Goal: Task Accomplishment & Management: Use online tool/utility

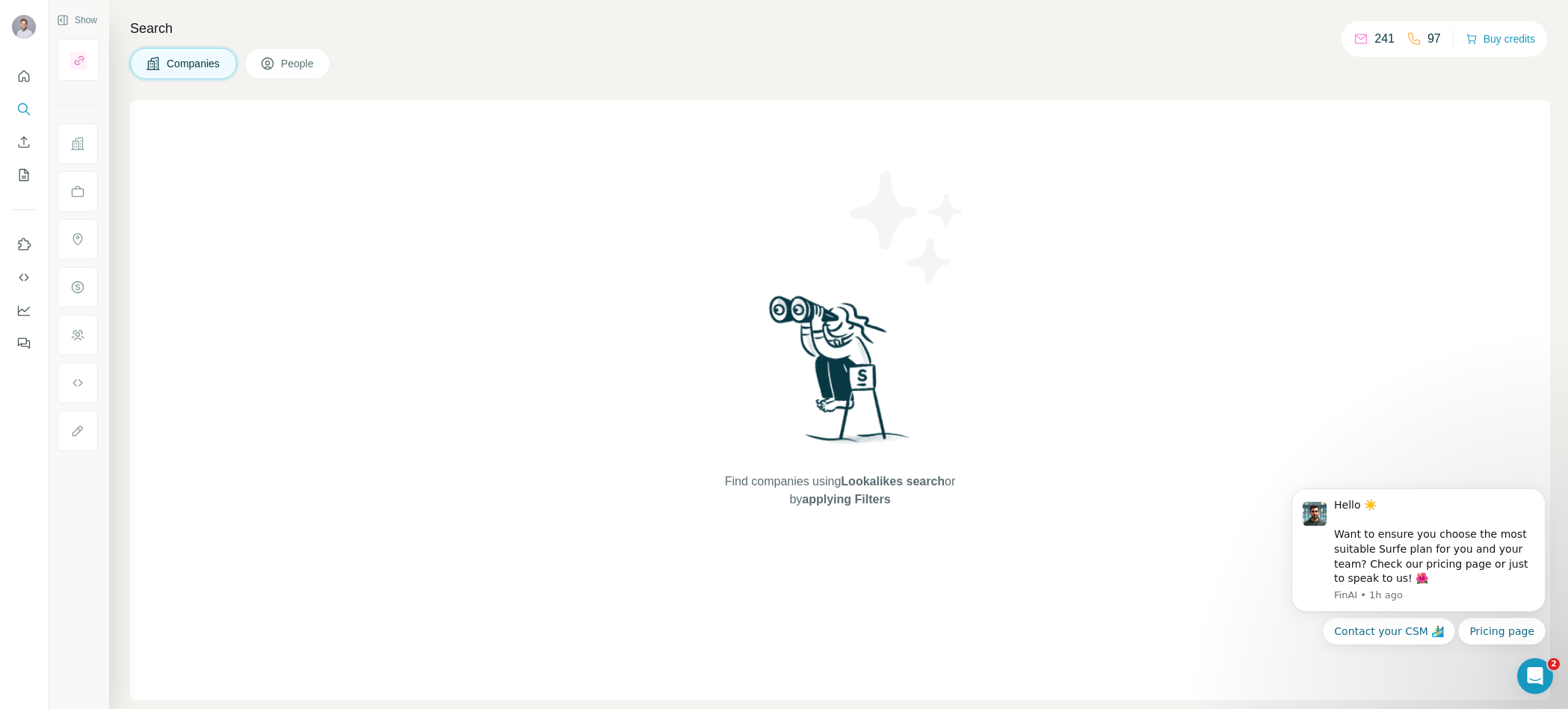
click at [213, 99] on div "Search Companies People Find companies using Lookalikes search or by applying F…" at bounding box center [838, 354] width 1459 height 709
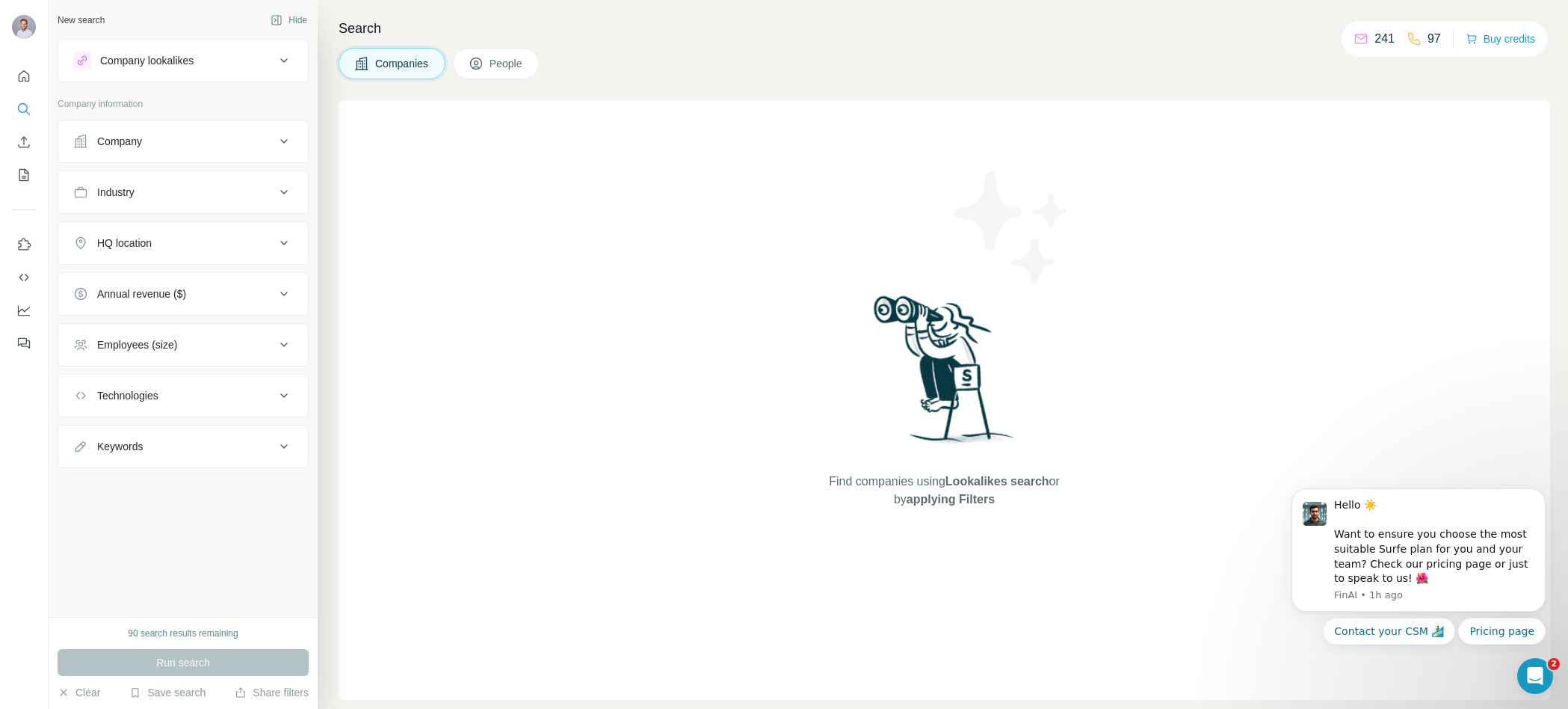
click at [137, 150] on button "Company" at bounding box center [182, 141] width 250 height 36
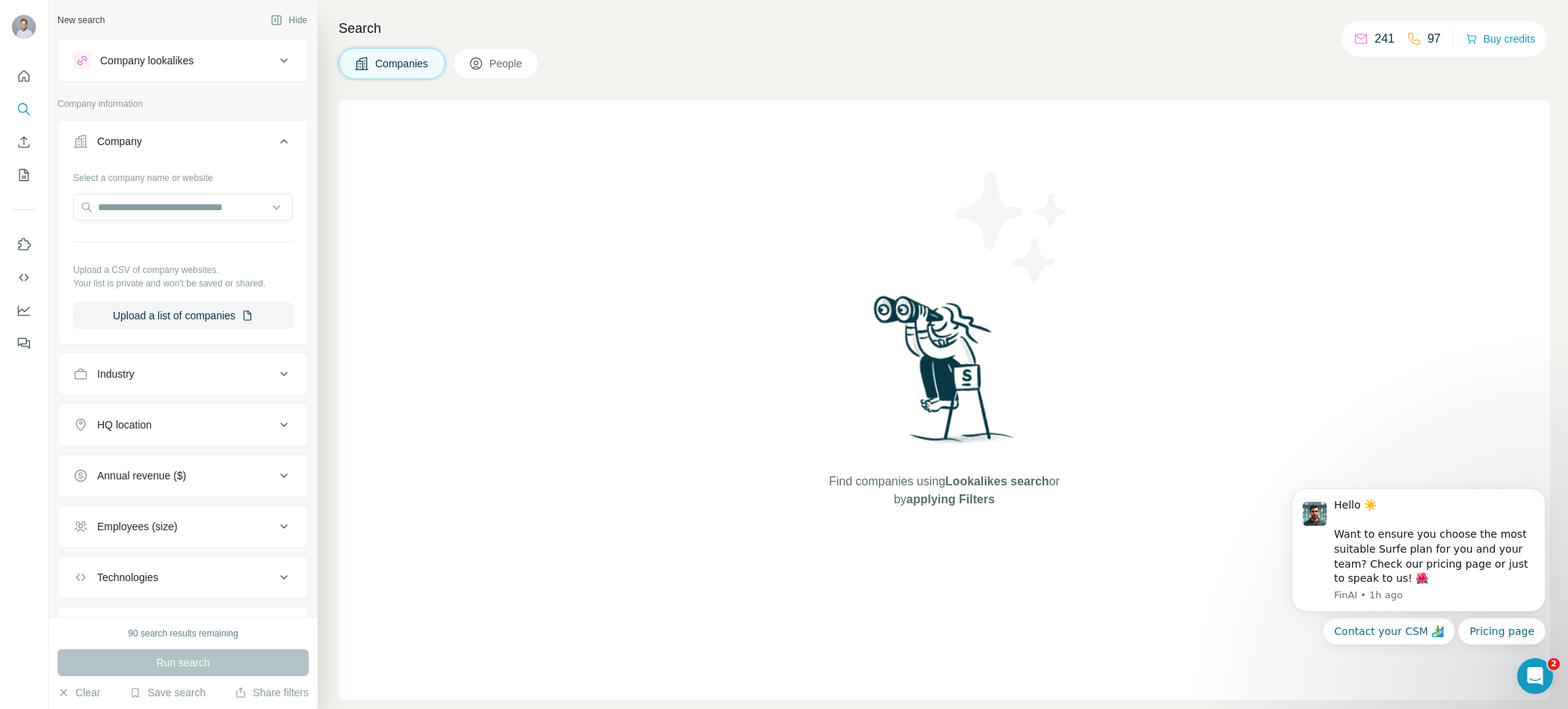
click at [153, 70] on button "Company lookalikes" at bounding box center [182, 61] width 250 height 36
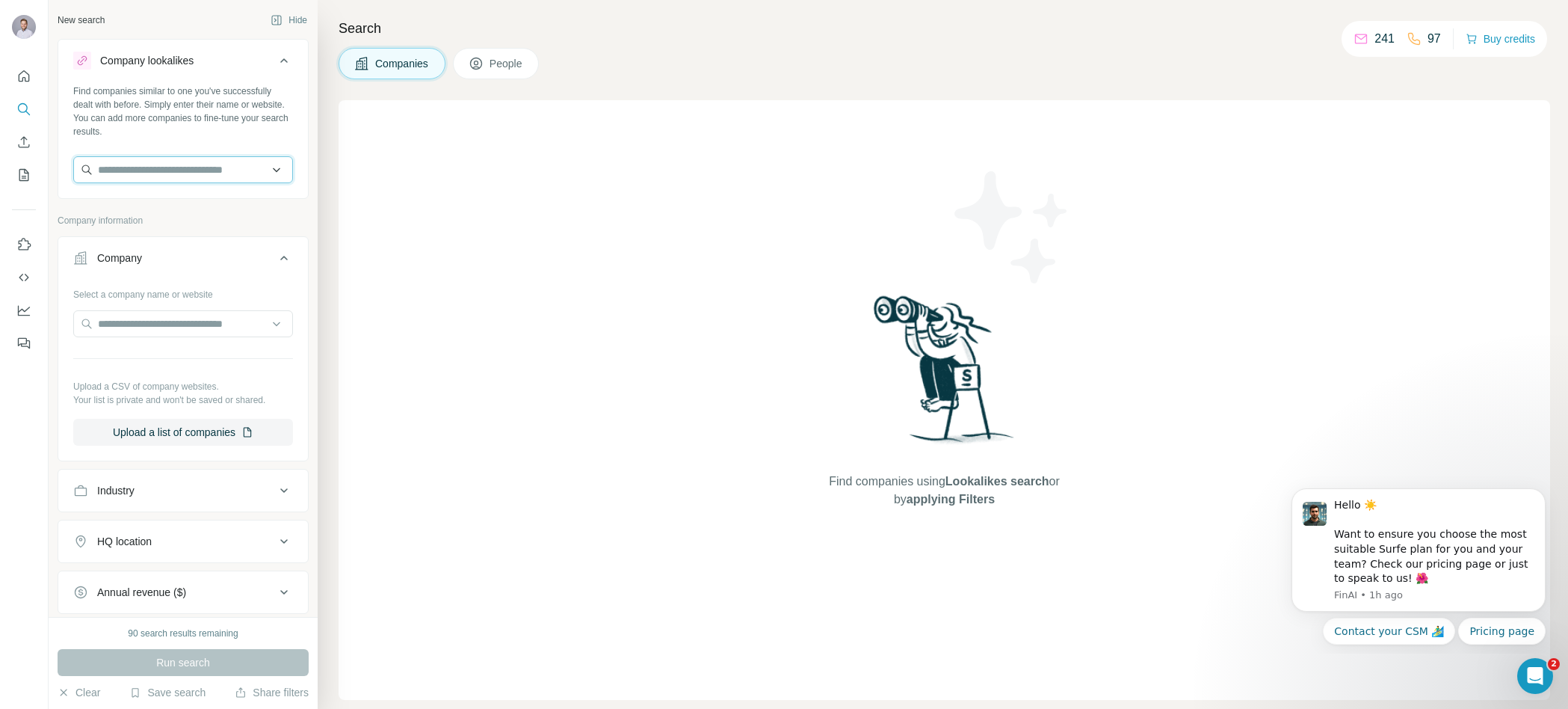
click at [146, 158] on input "text" at bounding box center [183, 170] width 220 height 27
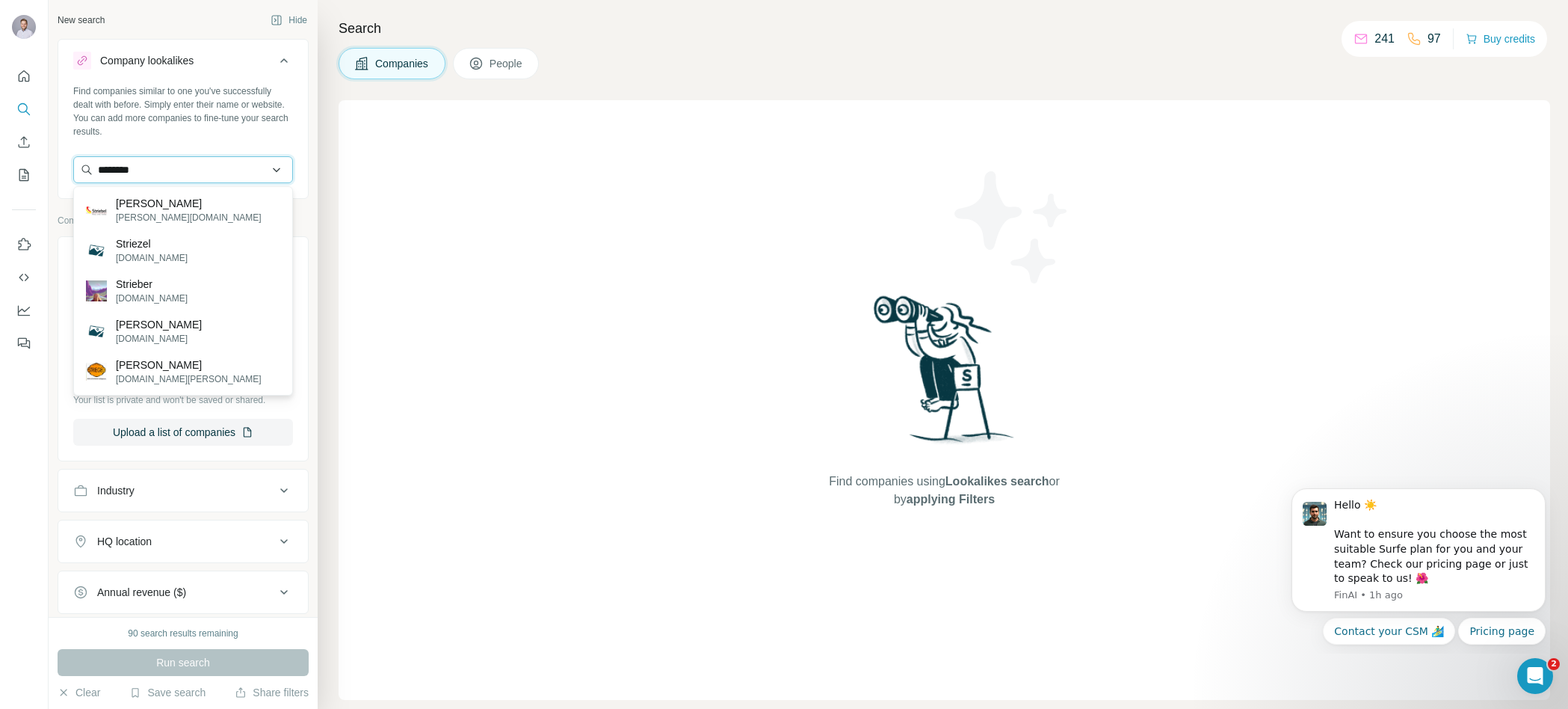
paste input "**********"
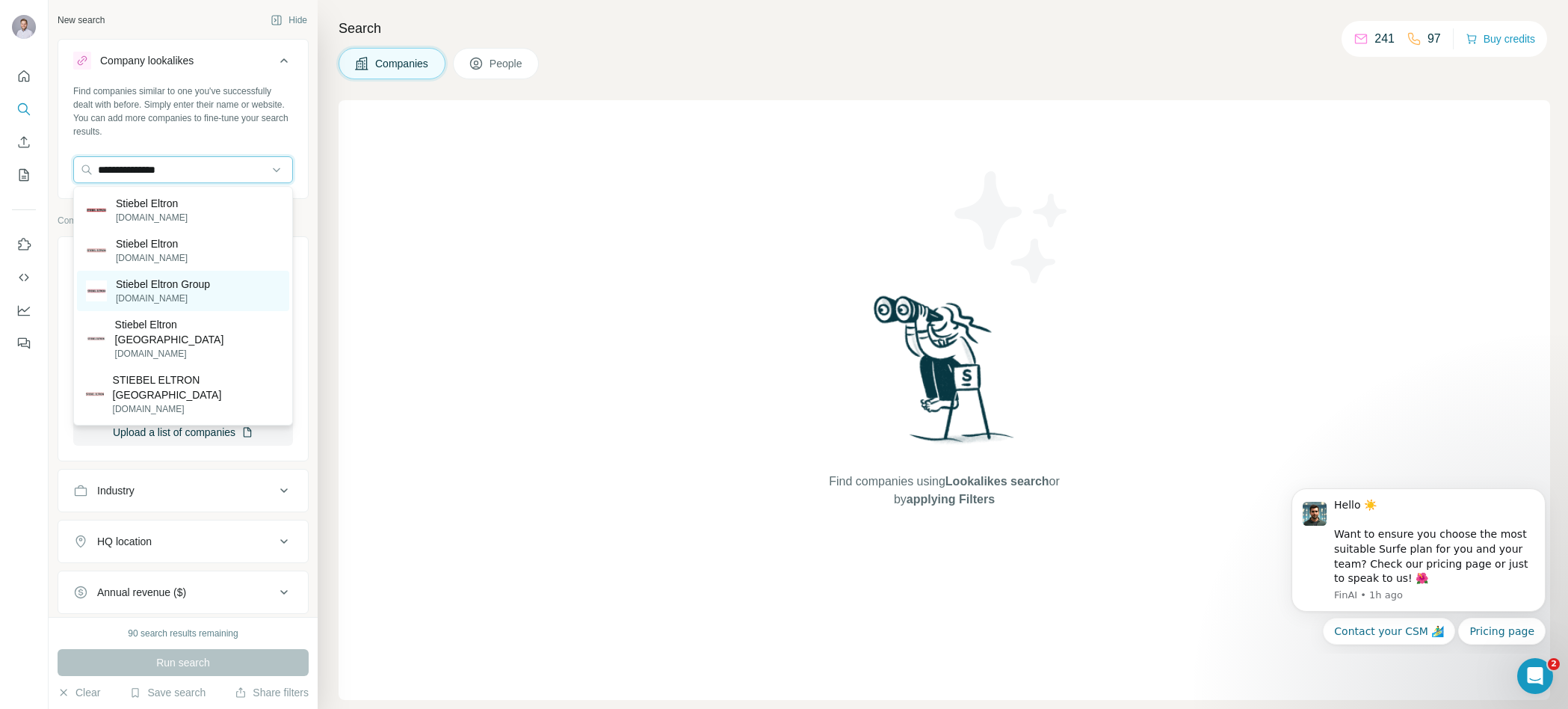
type input "**********"
click at [210, 285] on p "Stiebel Eltron Group" at bounding box center [163, 285] width 95 height 15
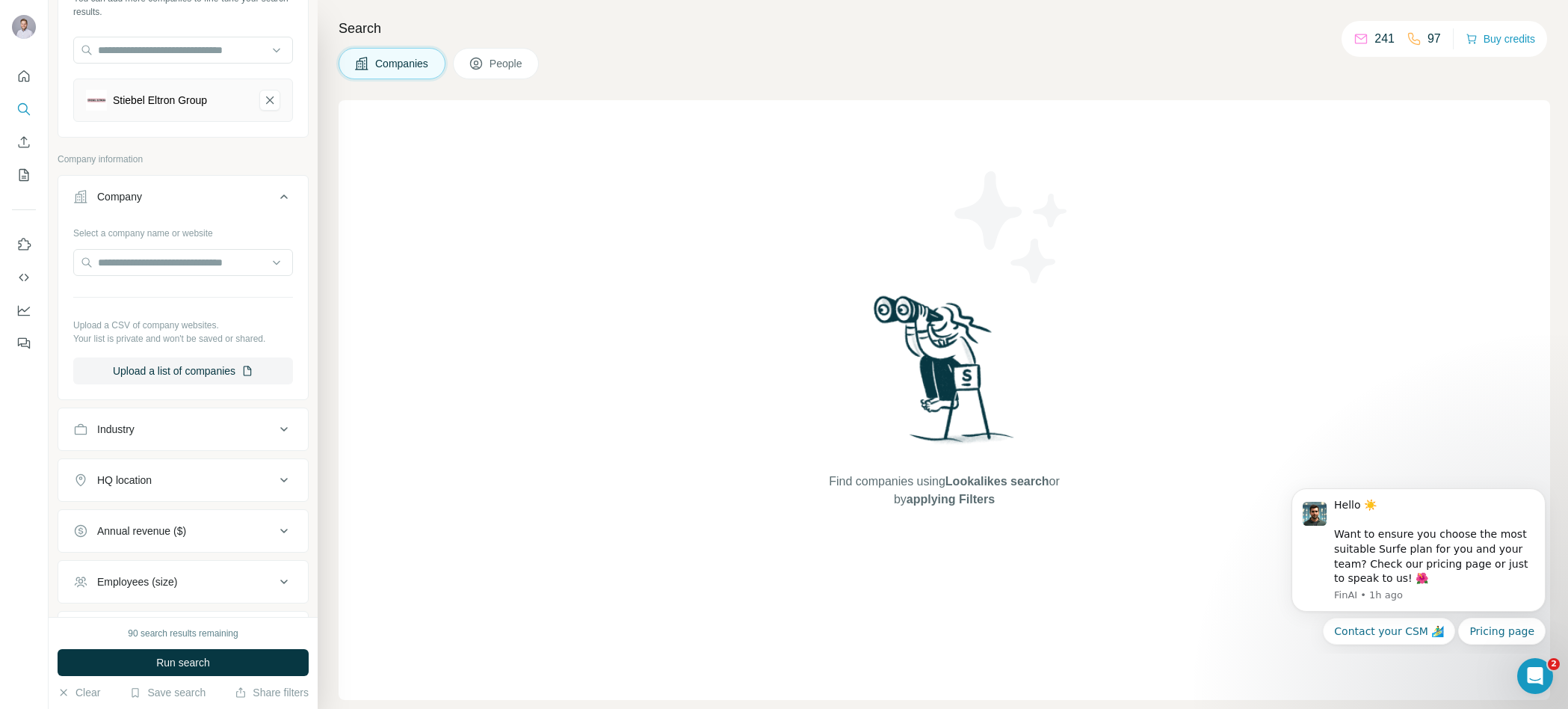
scroll to position [122, 0]
click at [210, 262] on input "text" at bounding box center [183, 261] width 220 height 27
paste input "**********"
type input "**********"
click at [216, 251] on input "**********" at bounding box center [183, 261] width 220 height 27
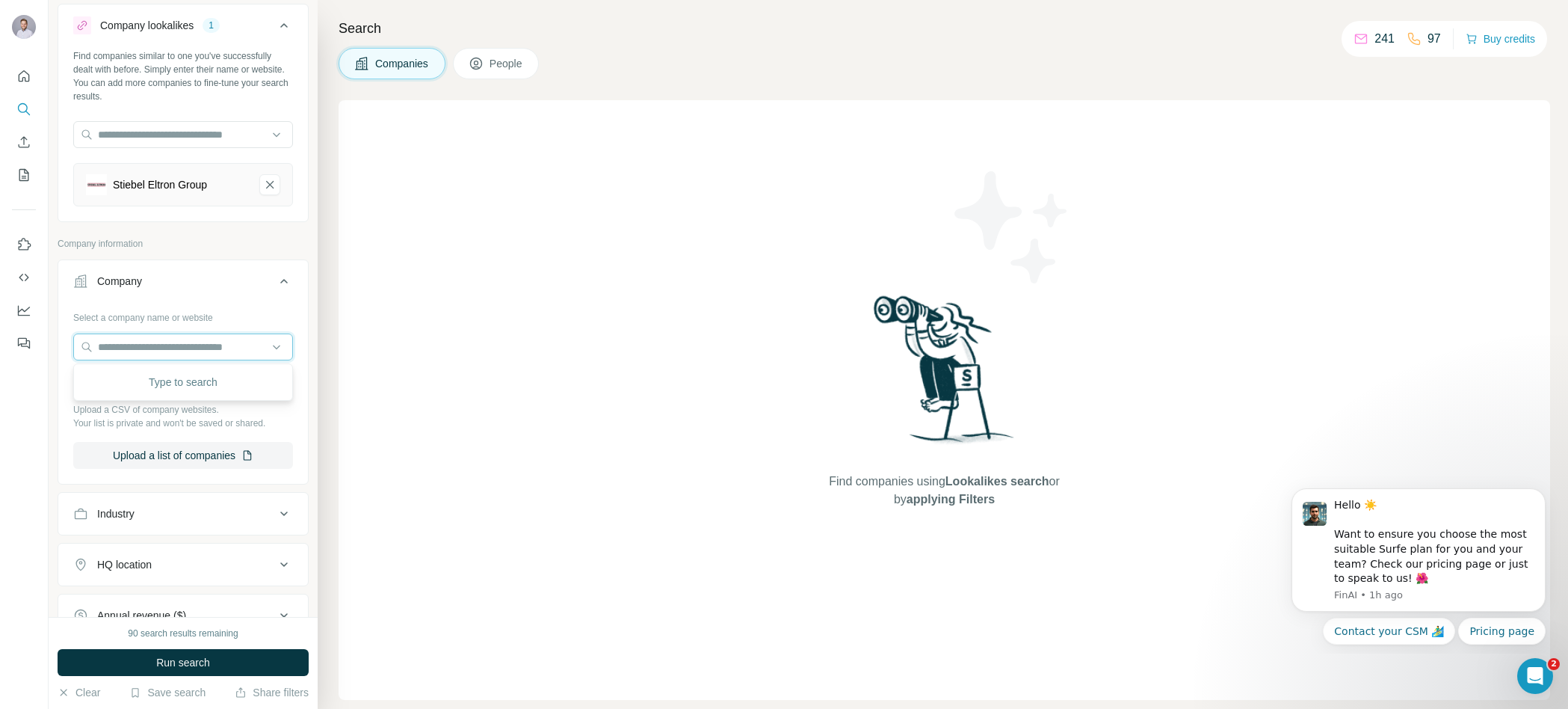
scroll to position [0, 0]
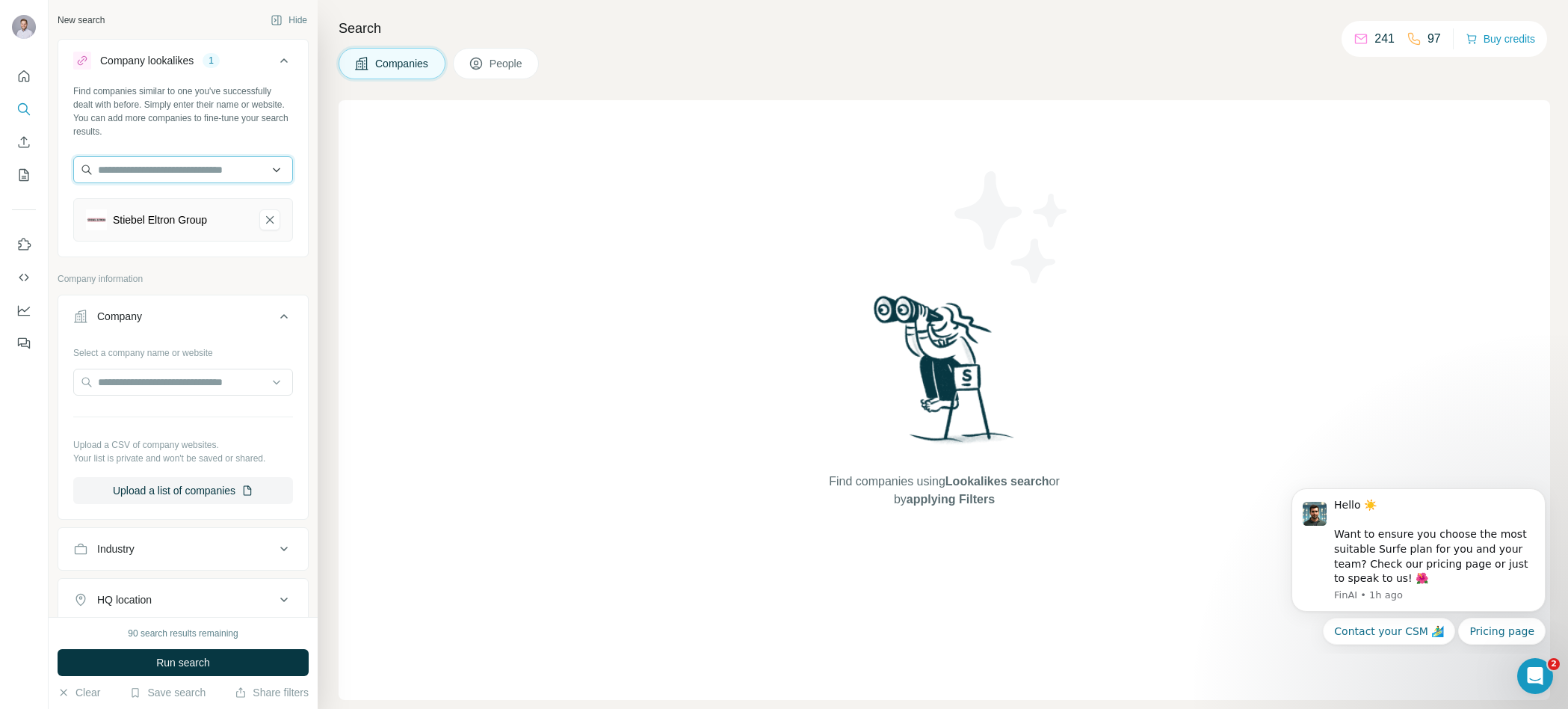
click at [240, 176] on input "text" at bounding box center [183, 170] width 220 height 27
click at [244, 126] on div "Find companies similar to one you've successfully dealt with before. Simply ent…" at bounding box center [183, 111] width 220 height 54
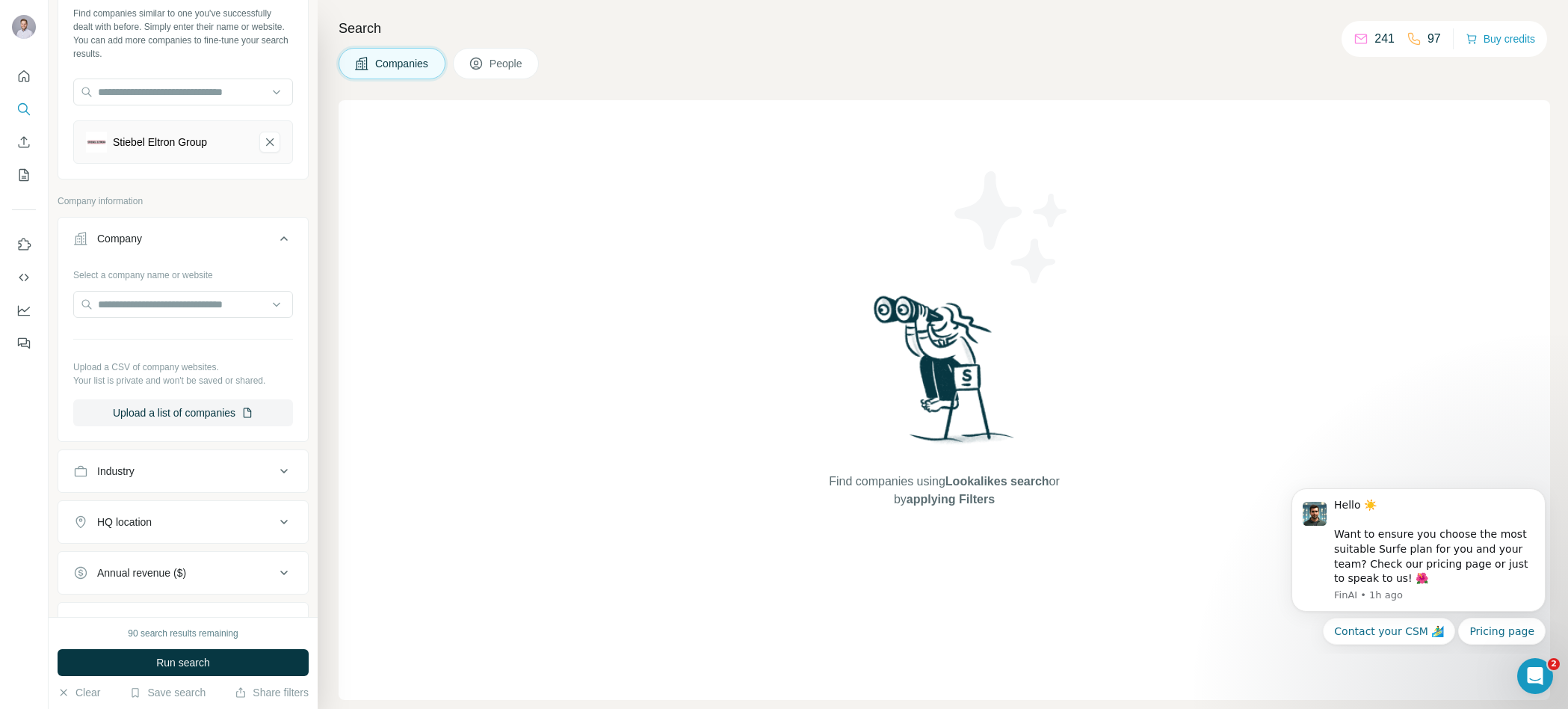
scroll to position [89, 0]
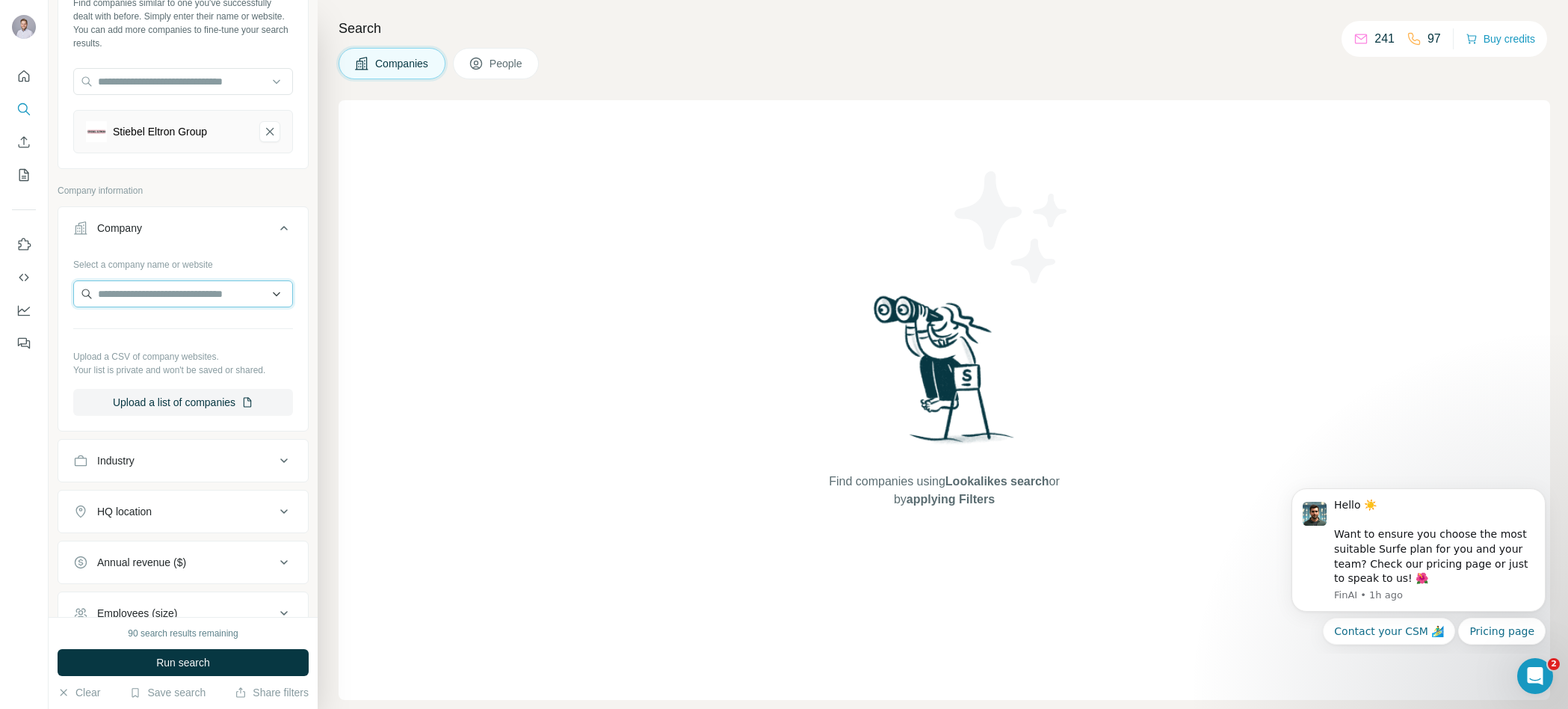
click at [201, 294] on input "text" at bounding box center [183, 294] width 220 height 27
paste input "**********"
click at [204, 294] on input "**********" at bounding box center [183, 294] width 220 height 27
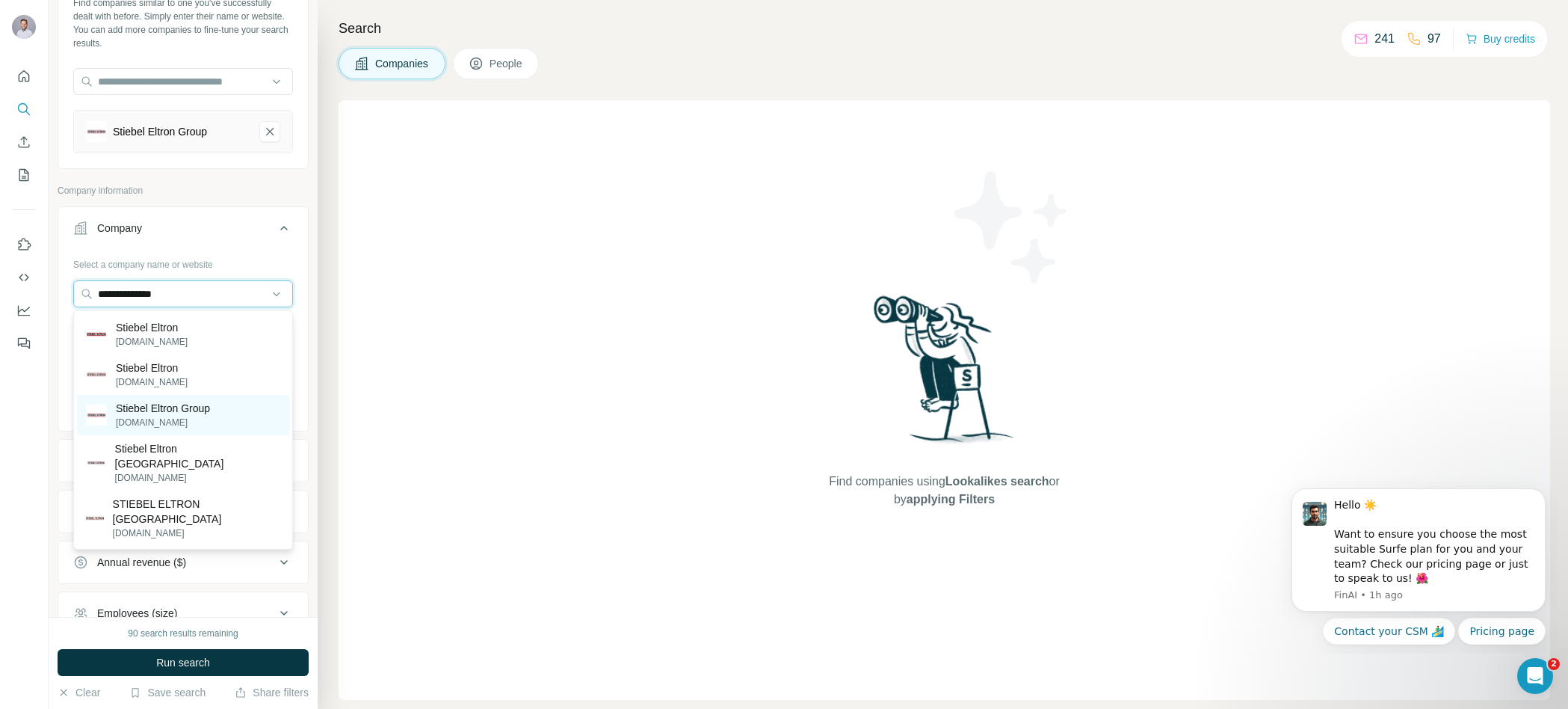
type input "**********"
click at [216, 426] on div "Stiebel Eltron Group [DOMAIN_NAME]" at bounding box center [182, 414] width 212 height 40
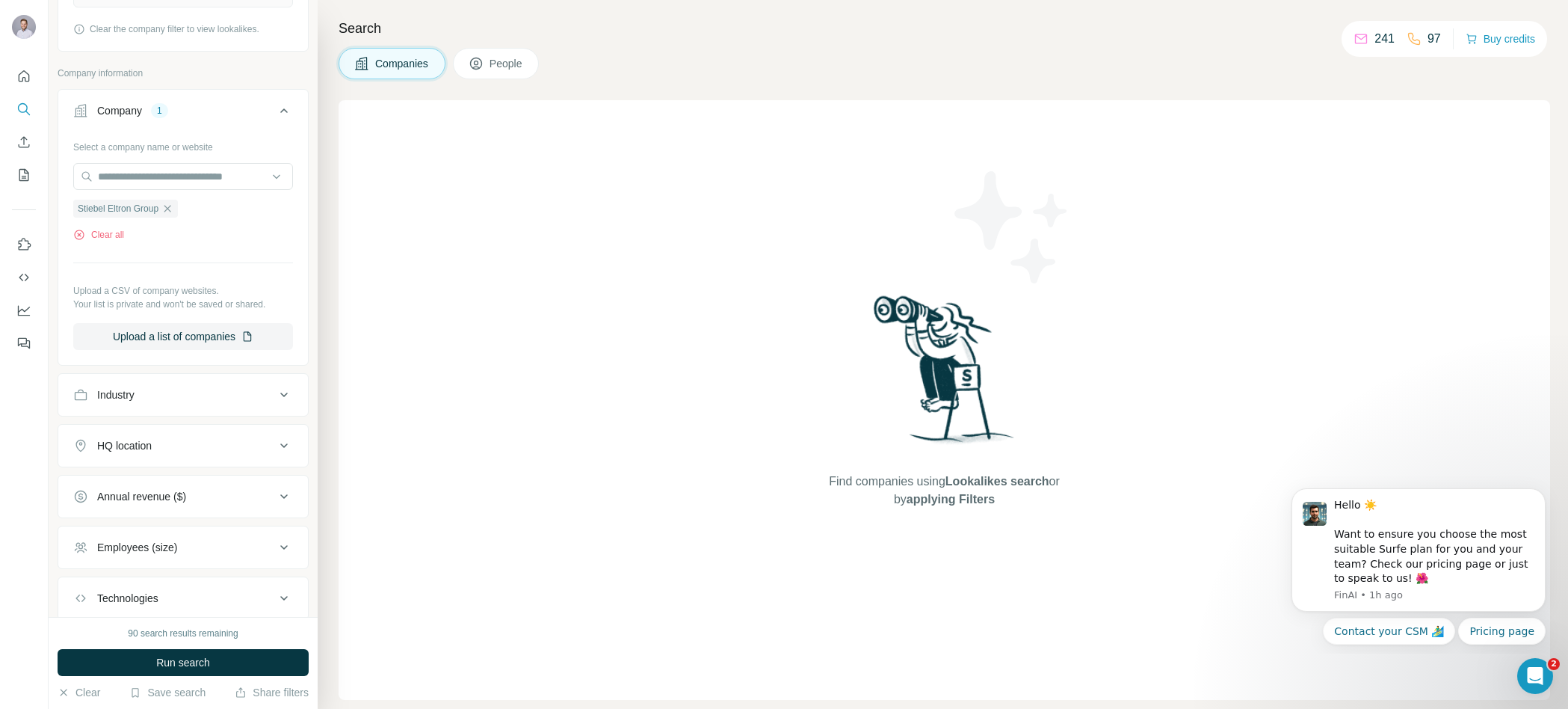
scroll to position [280, 0]
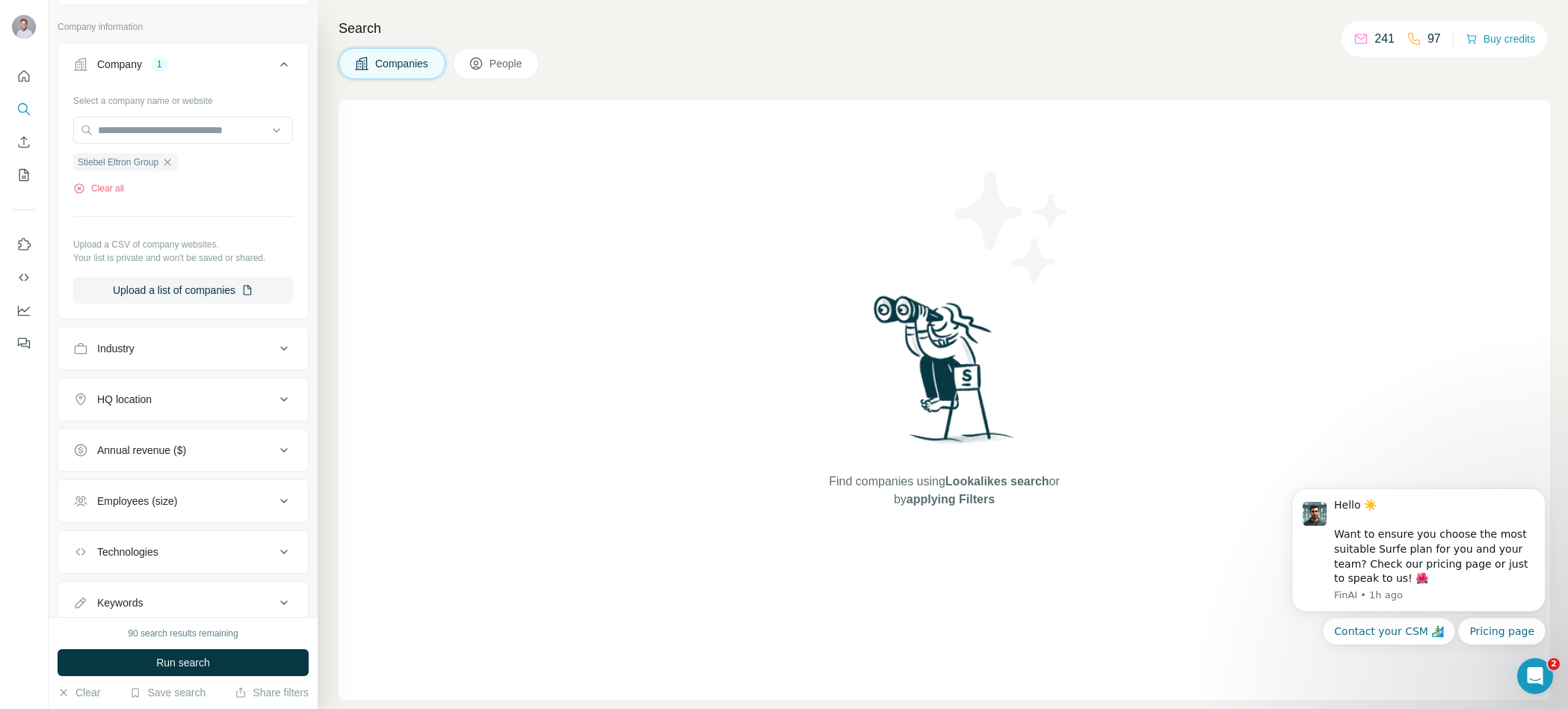
click at [188, 361] on button "Industry" at bounding box center [182, 349] width 250 height 36
click at [175, 388] on input at bounding box center [175, 385] width 185 height 16
click at [183, 389] on input at bounding box center [175, 385] width 185 height 16
click at [180, 387] on input at bounding box center [175, 385] width 185 height 16
click at [180, 390] on input at bounding box center [175, 385] width 185 height 16
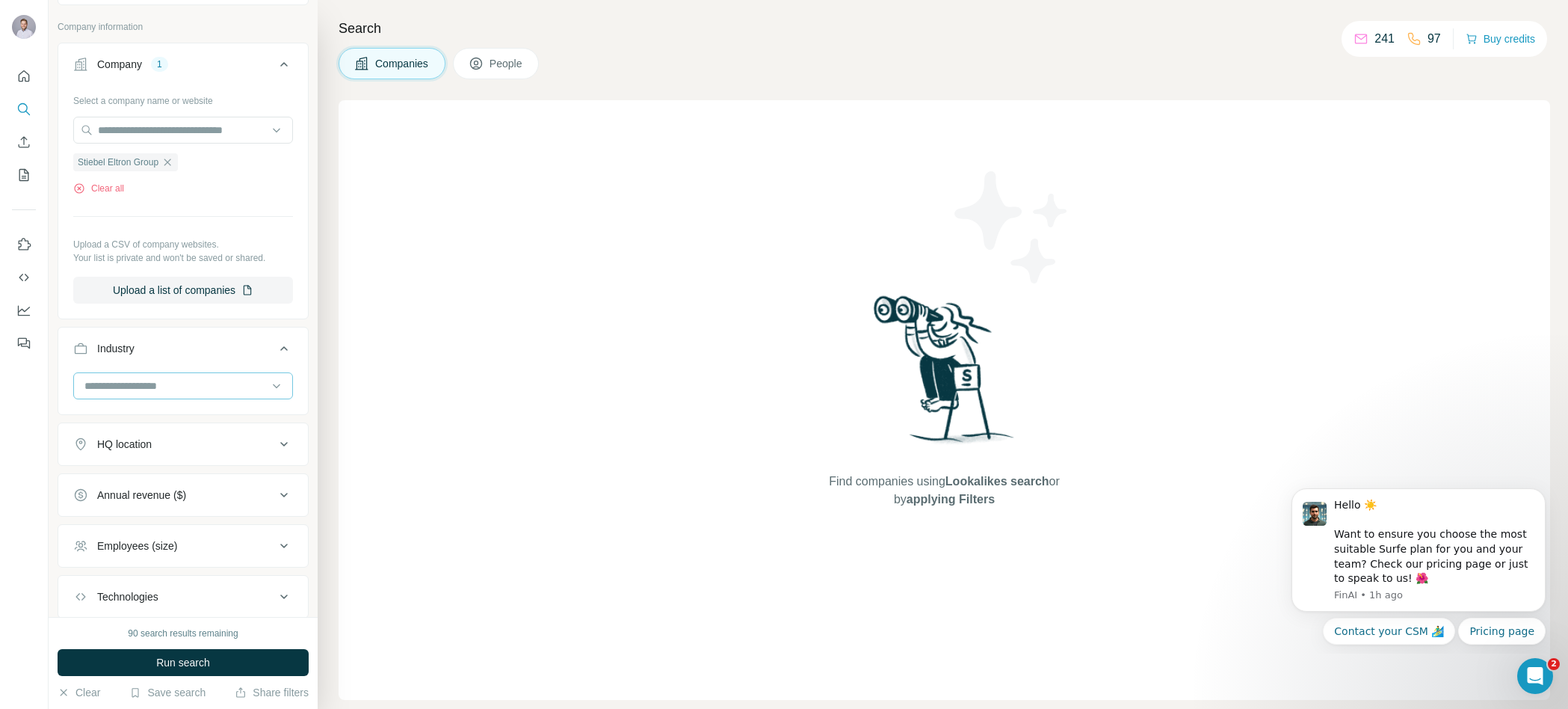
click at [177, 394] on input at bounding box center [175, 385] width 185 height 16
click at [169, 388] on input at bounding box center [175, 385] width 185 height 16
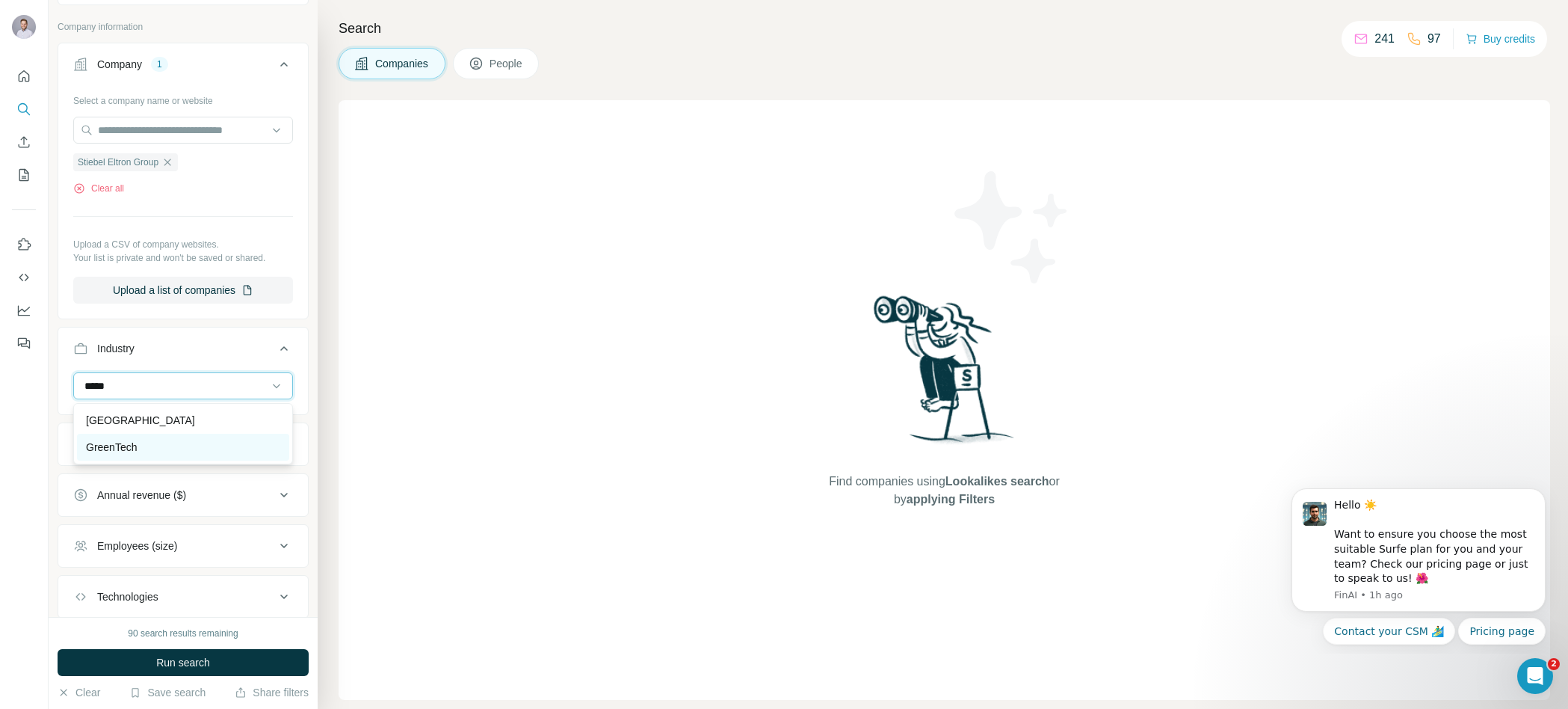
type input "*****"
click at [174, 440] on div "GreenTech" at bounding box center [183, 447] width 194 height 15
click at [172, 391] on input at bounding box center [175, 385] width 185 height 16
click at [214, 388] on input at bounding box center [175, 385] width 185 height 16
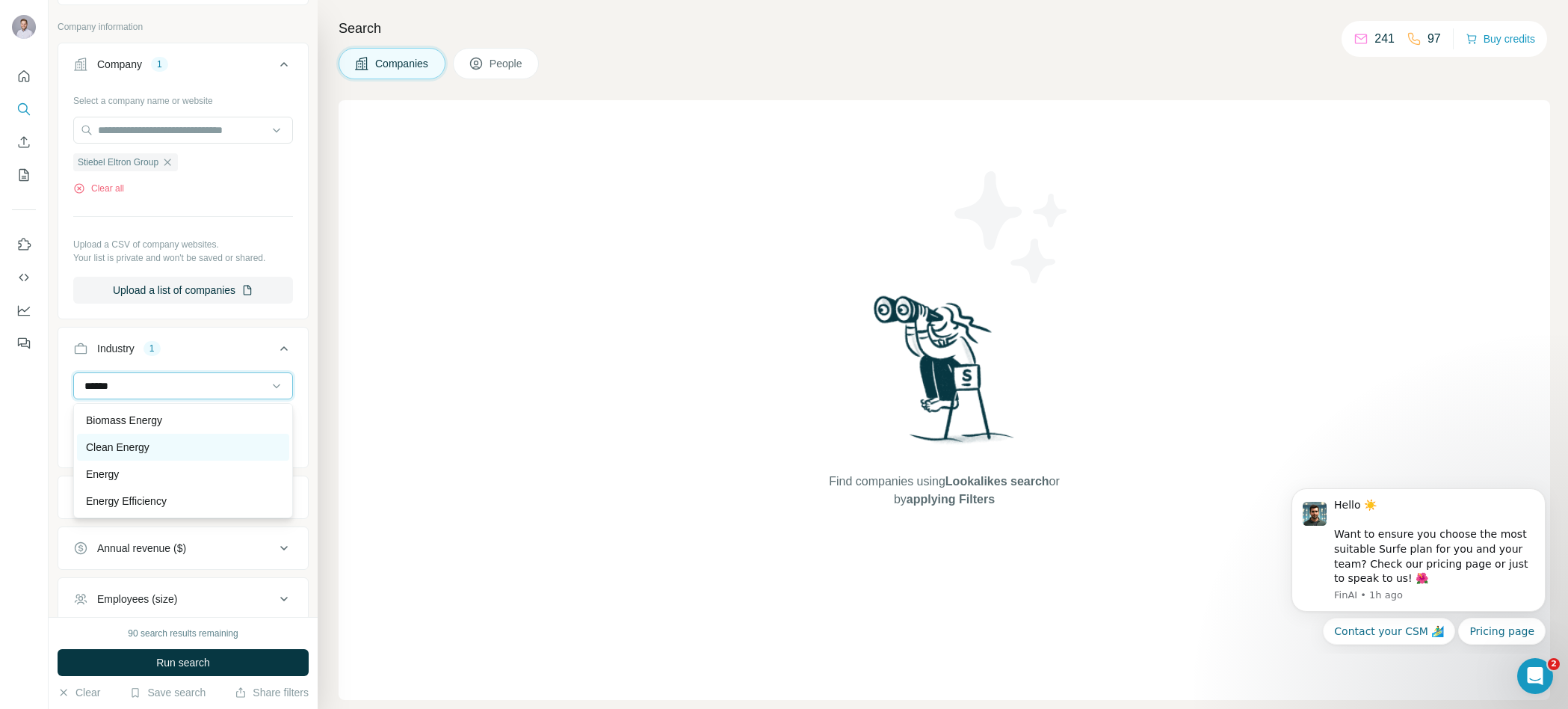
type input "******"
click at [183, 441] on div "Clean Energy" at bounding box center [183, 447] width 194 height 15
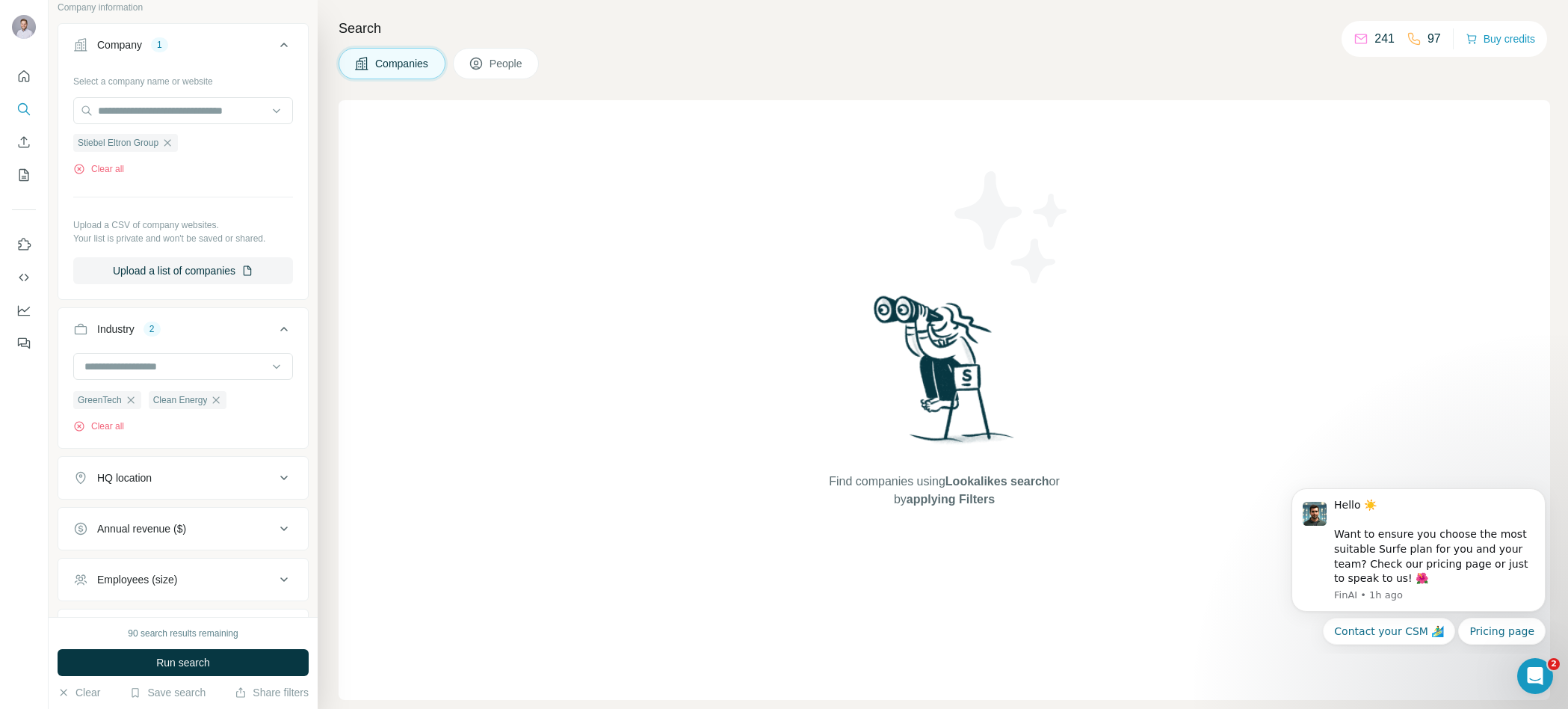
scroll to position [314, 0]
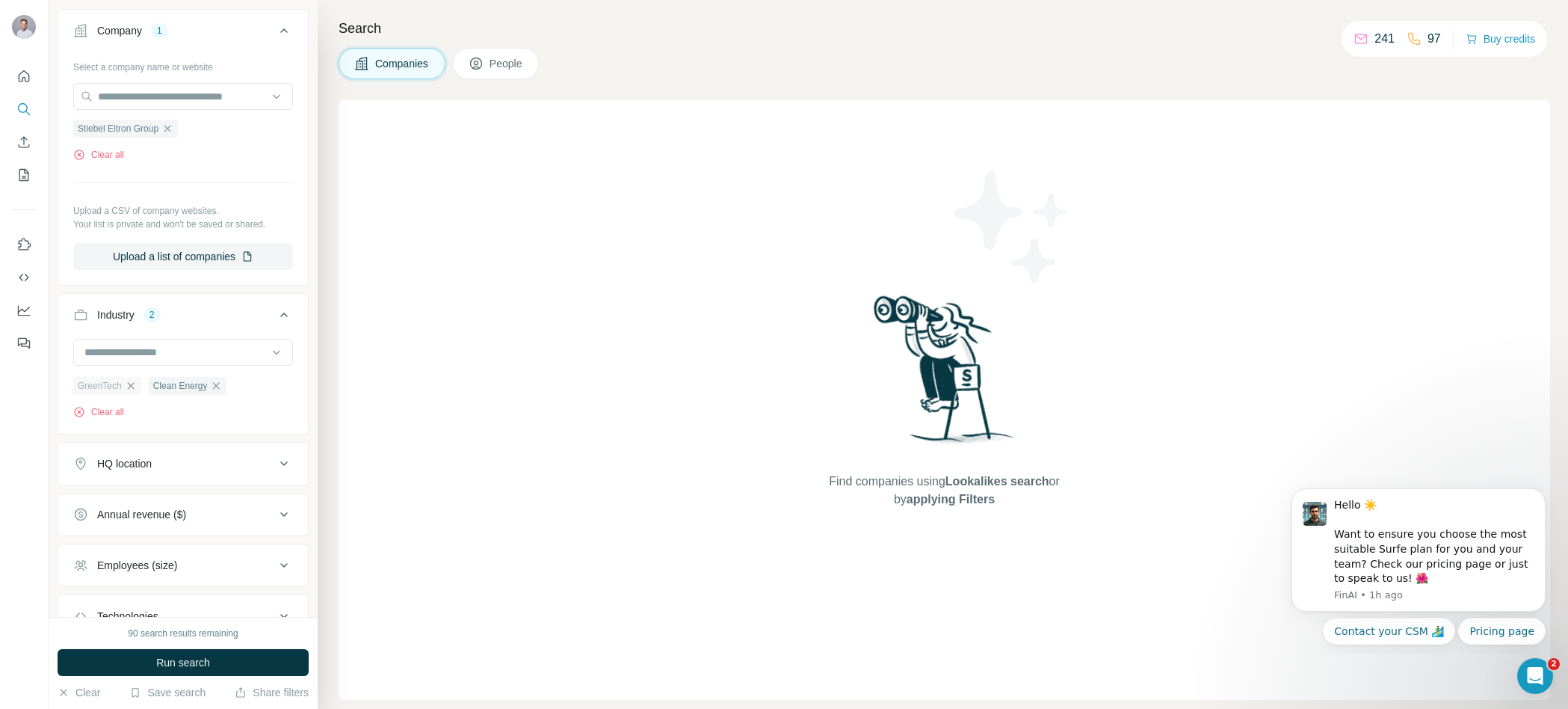
click at [132, 388] on icon "button" at bounding box center [131, 386] width 12 height 12
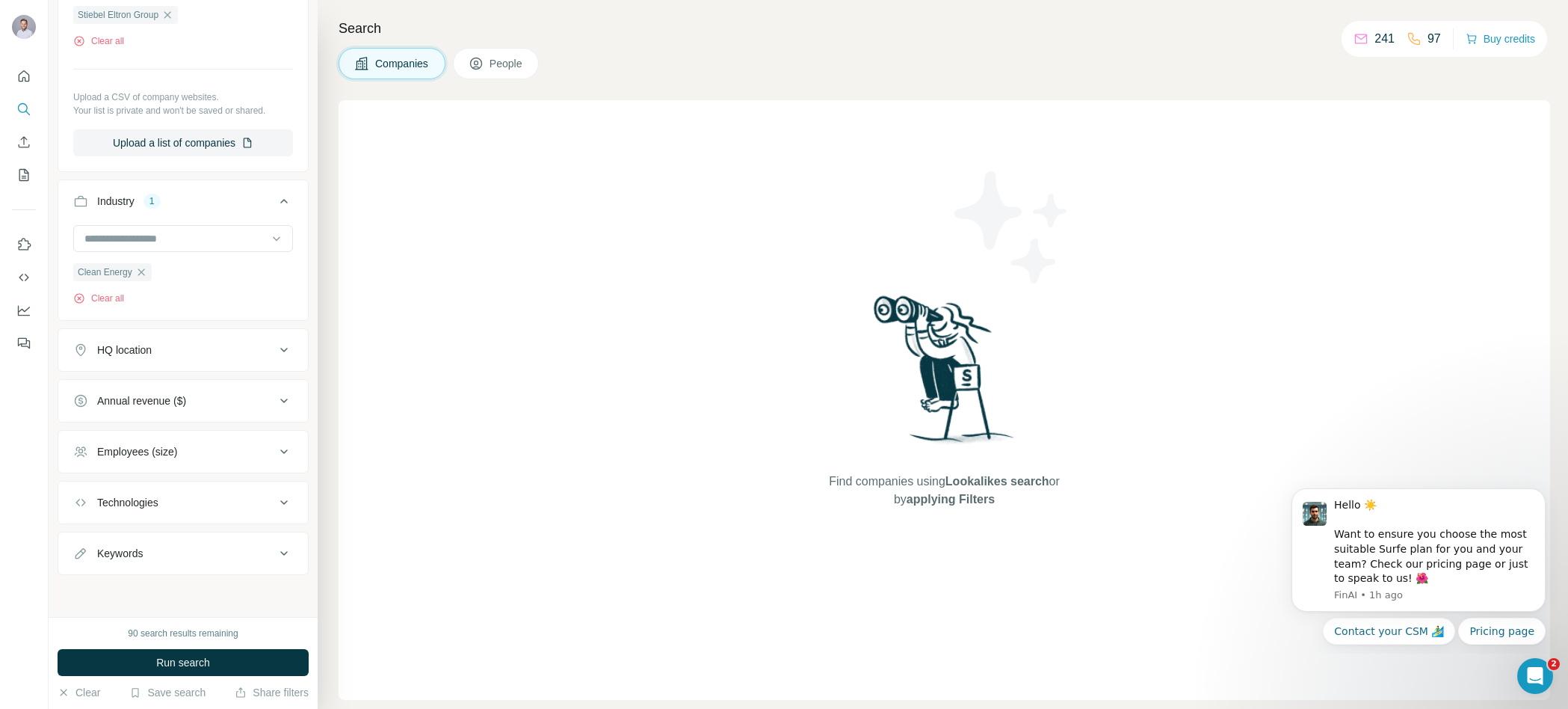
click at [175, 343] on div "HQ location" at bounding box center [174, 350] width 202 height 15
click at [180, 230] on input at bounding box center [175, 237] width 185 height 16
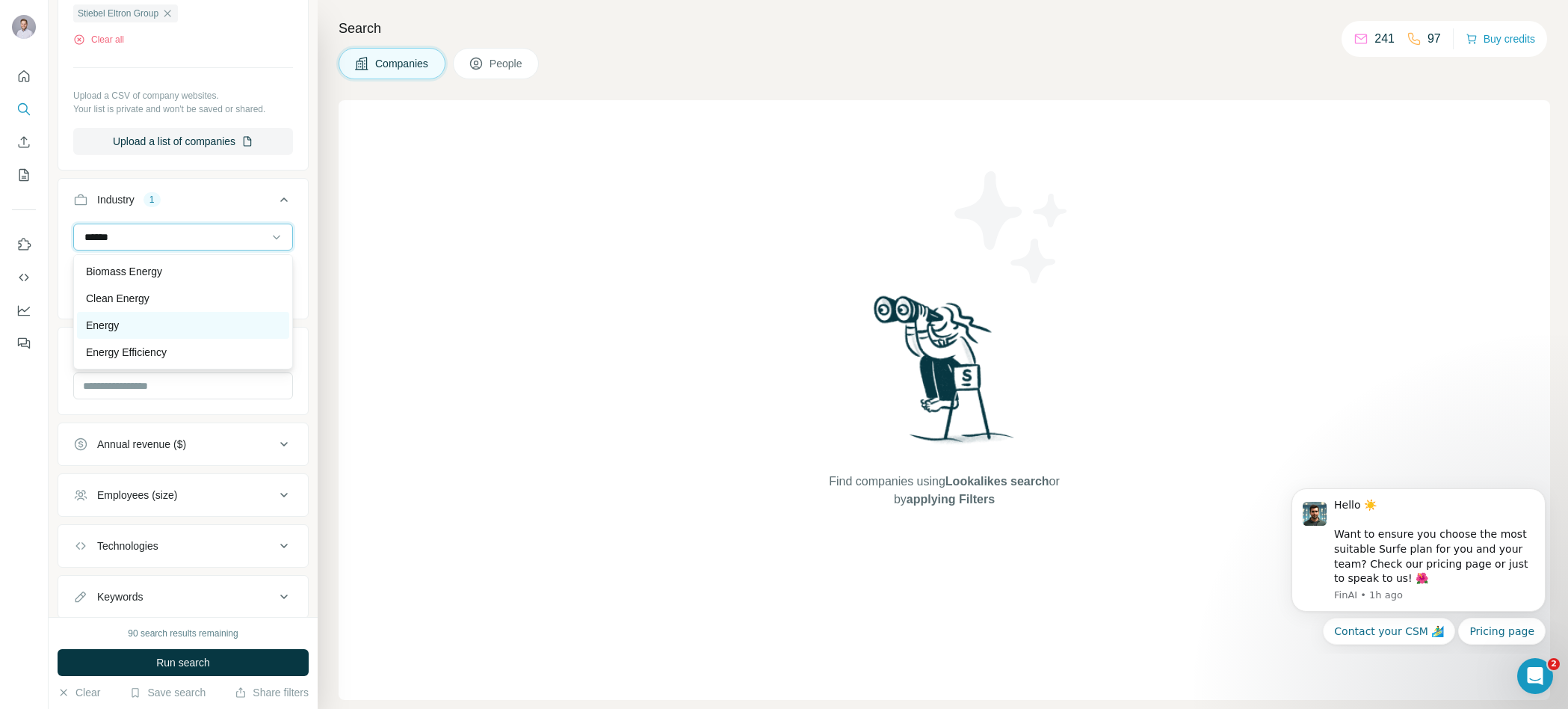
type input "******"
click at [175, 323] on div "Energy" at bounding box center [183, 326] width 194 height 15
click at [192, 238] on input at bounding box center [175, 237] width 185 height 16
type input "*****"
click at [188, 255] on div "Solar" at bounding box center [183, 271] width 220 height 34
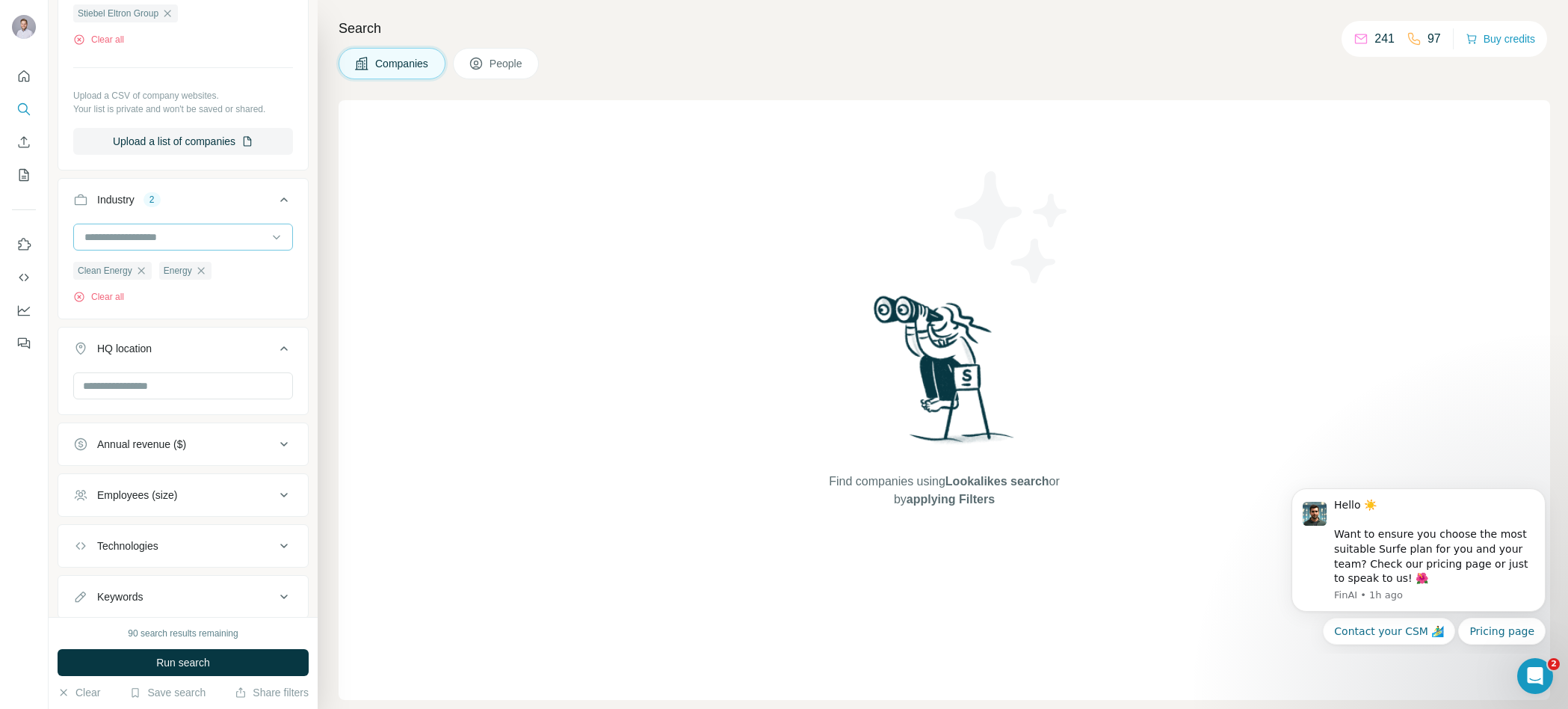
click at [189, 232] on input at bounding box center [175, 237] width 185 height 16
click at [187, 238] on input at bounding box center [175, 237] width 185 height 16
click at [180, 245] on input at bounding box center [175, 237] width 185 height 16
click at [263, 281] on div "Clean Energy Energy Clear all" at bounding box center [183, 263] width 220 height 80
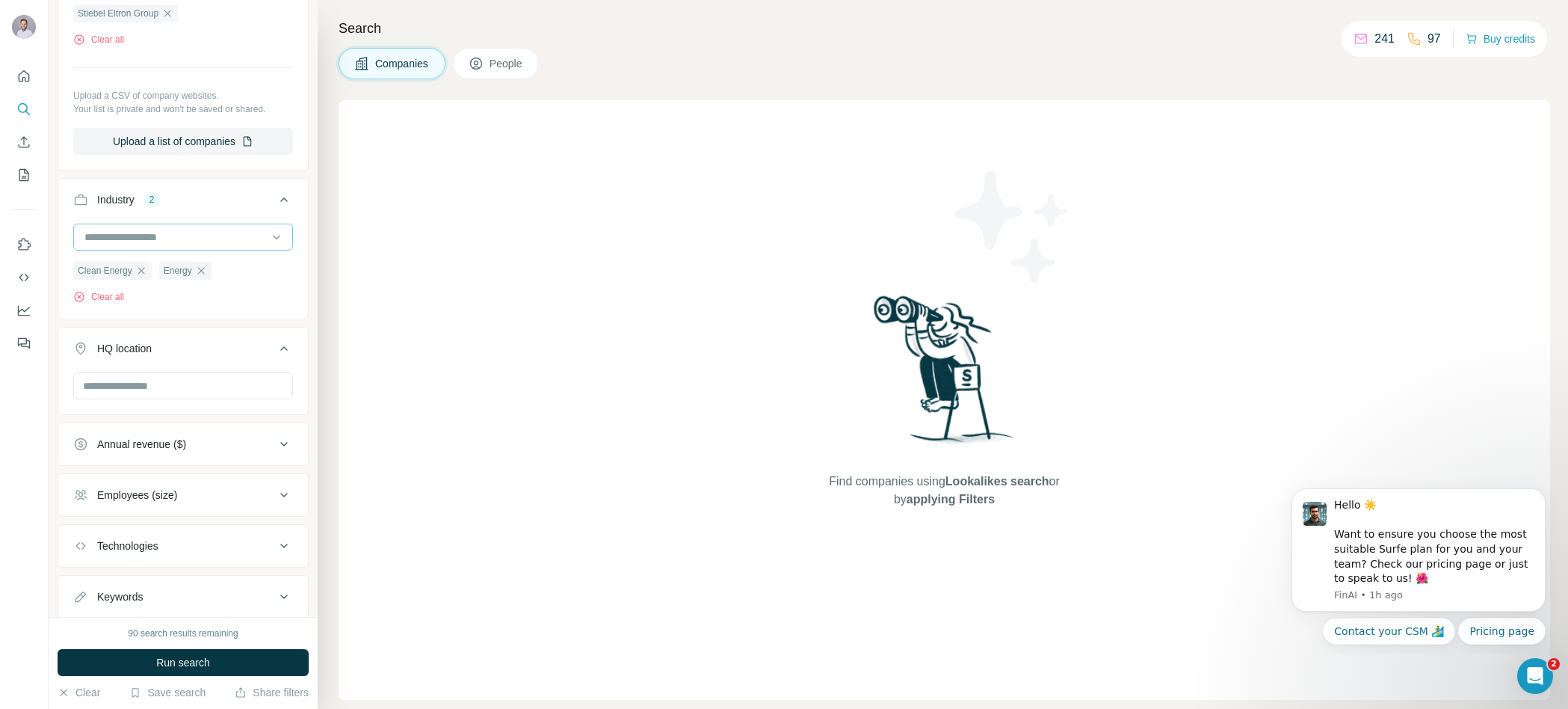
drag, startPoint x: 222, startPoint y: 257, endPoint x: 222, endPoint y: 239, distance: 18.0
click at [222, 257] on div "Clean Energy Energy Clear all" at bounding box center [183, 263] width 220 height 80
click at [222, 239] on input at bounding box center [175, 237] width 185 height 16
click at [222, 238] on input at bounding box center [175, 237] width 185 height 16
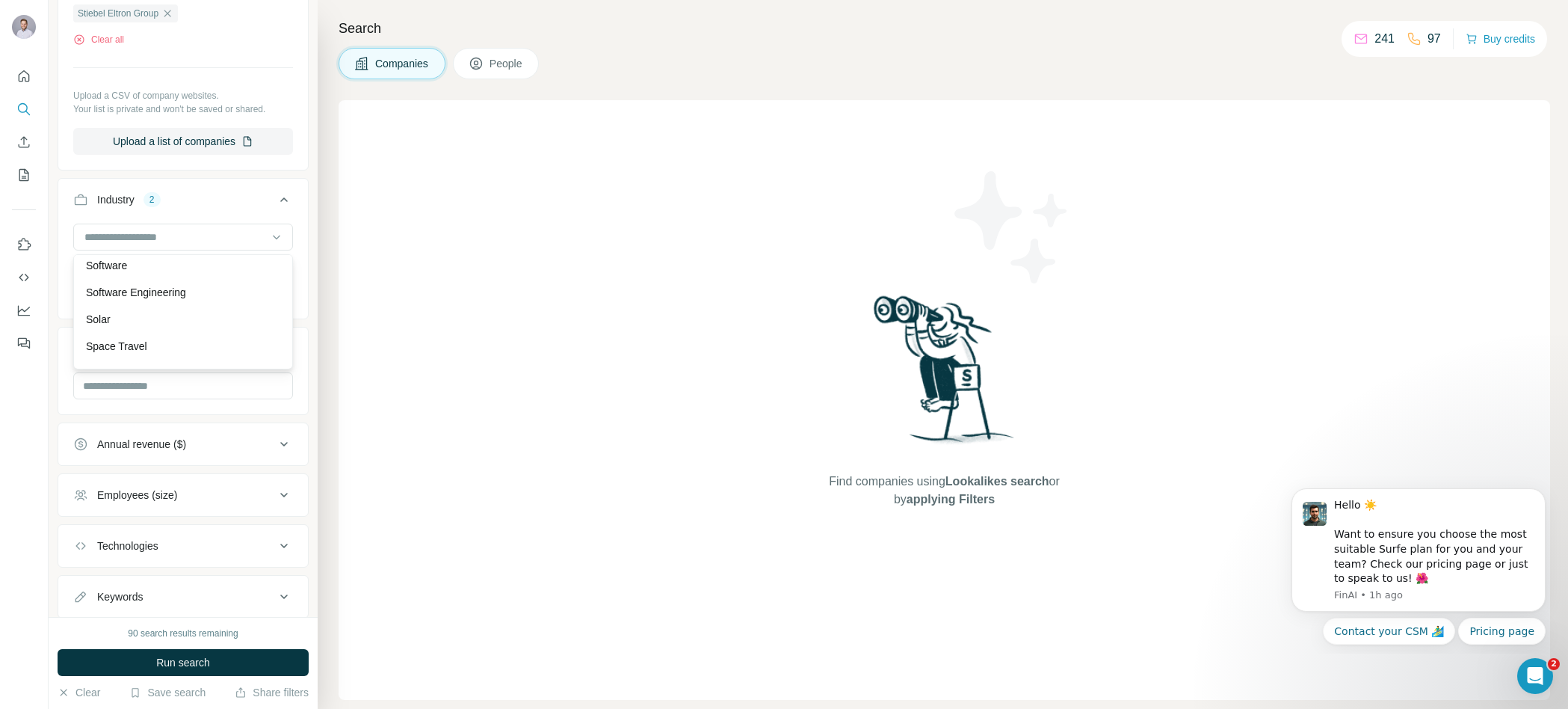
scroll to position [14378, 0]
click at [185, 337] on div "Solar" at bounding box center [183, 338] width 194 height 15
click at [187, 235] on input at bounding box center [175, 237] width 185 height 16
click at [339, 303] on div "Find companies using Lookalikes search or by applying Filters" at bounding box center [945, 401] width 1211 height 600
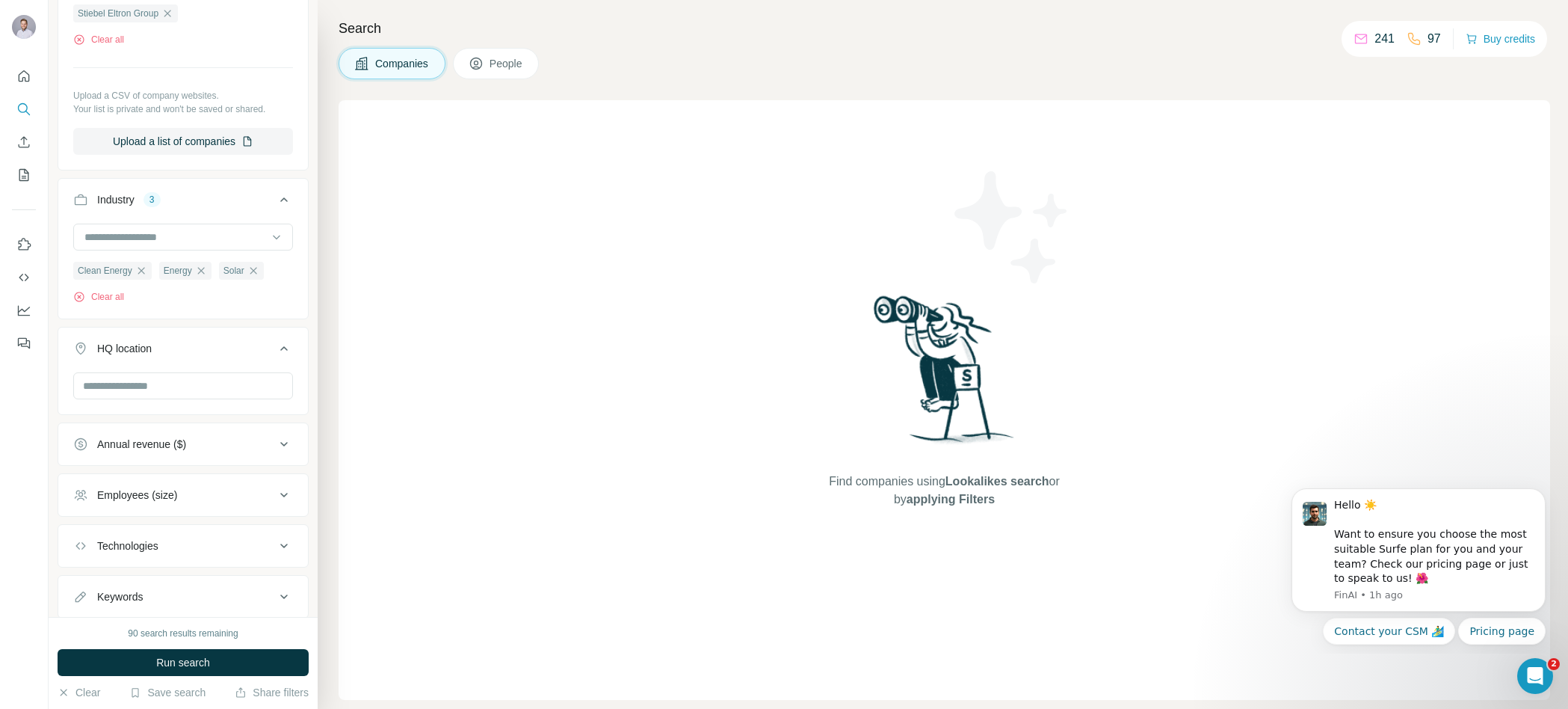
scroll to position [458, 0]
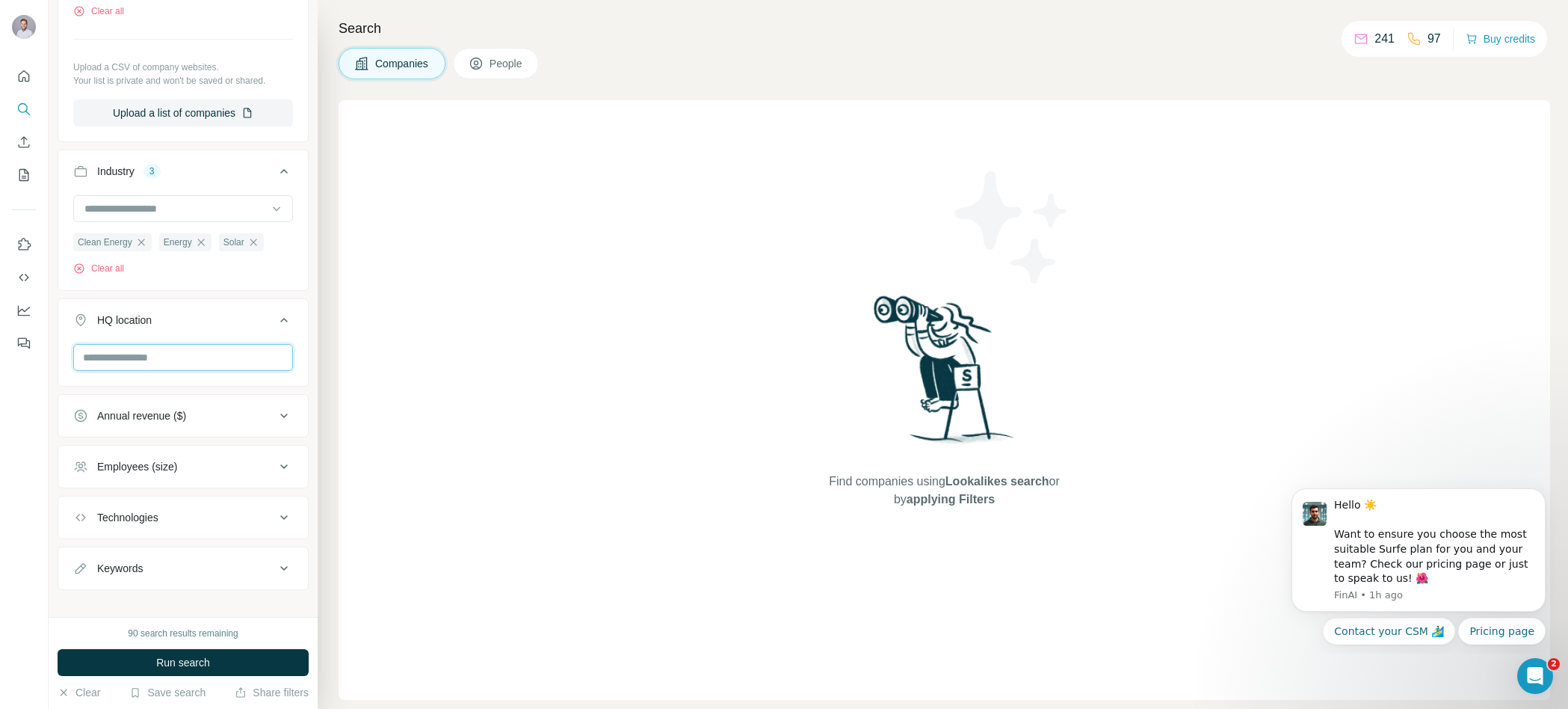
click at [199, 349] on input "text" at bounding box center [183, 358] width 220 height 27
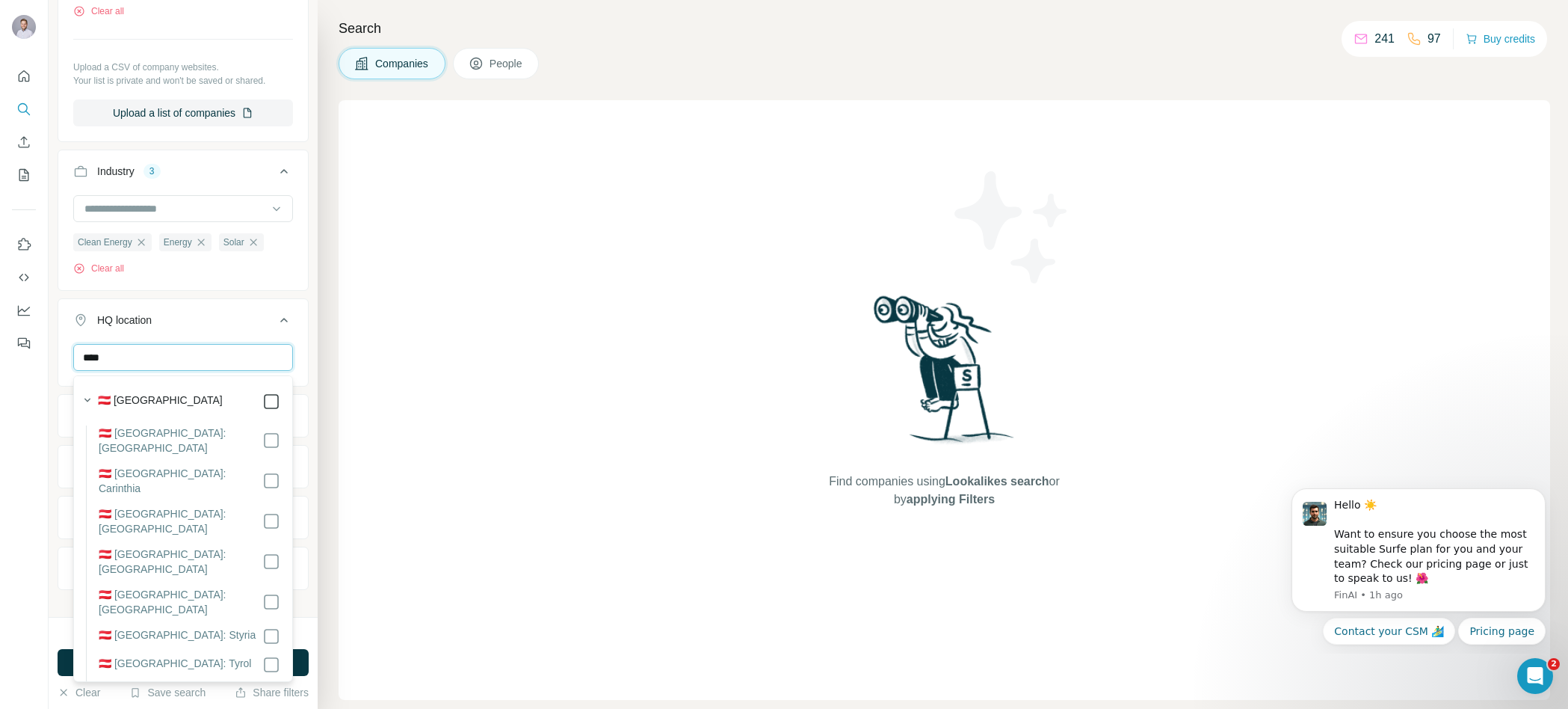
type input "****"
click at [233, 357] on input "****" at bounding box center [183, 358] width 220 height 27
click at [359, 342] on div "Find companies using Lookalikes search or by applying Filters" at bounding box center [945, 401] width 1211 height 600
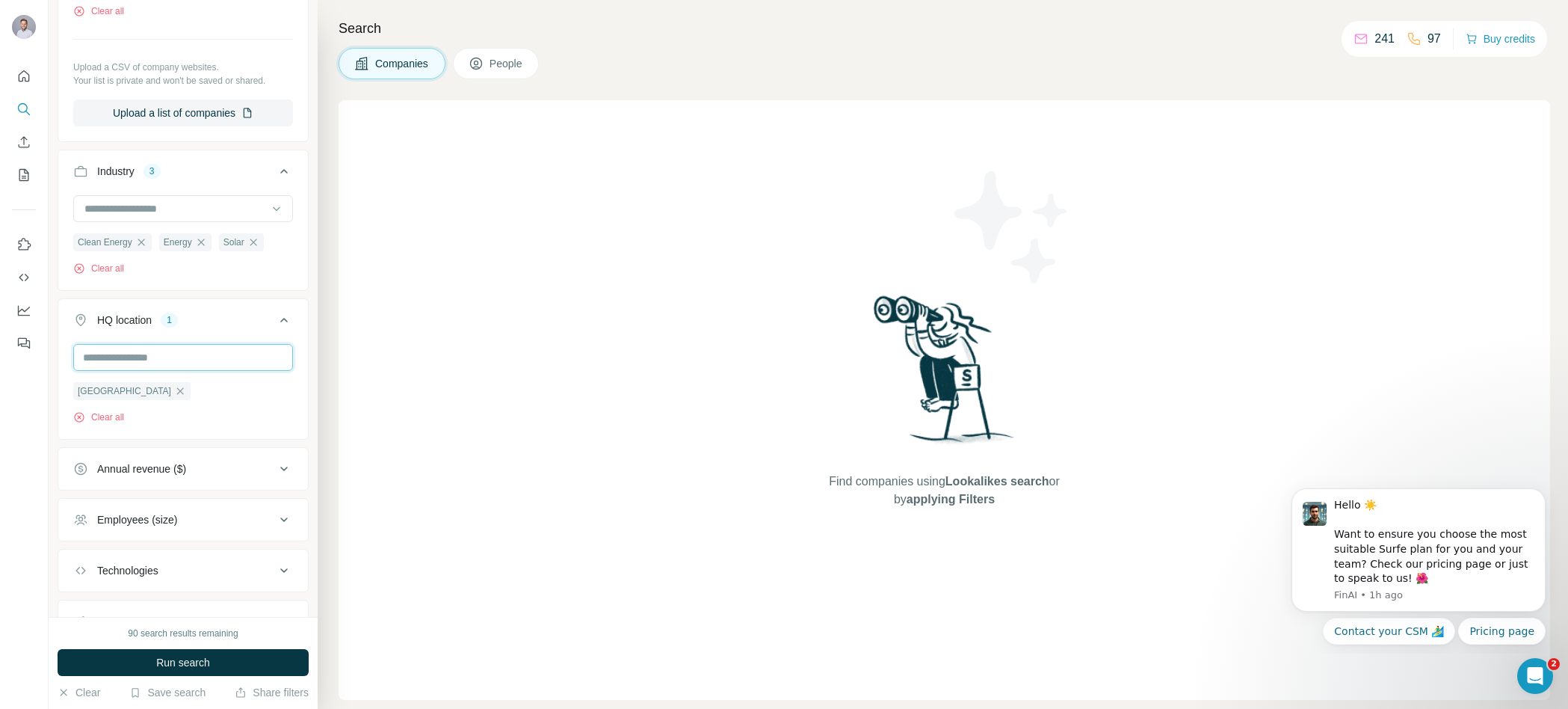
click at [217, 354] on input "text" at bounding box center [183, 358] width 220 height 27
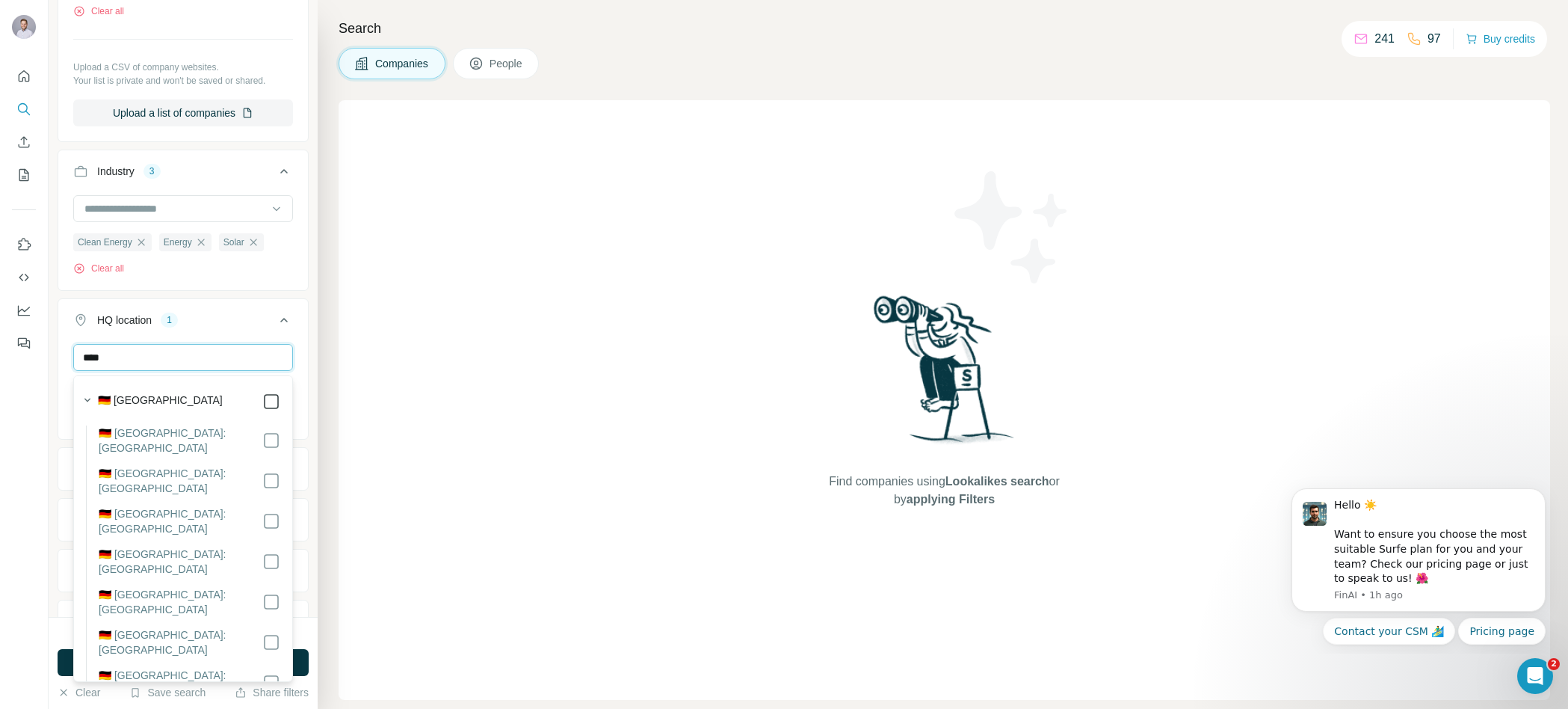
type input "****"
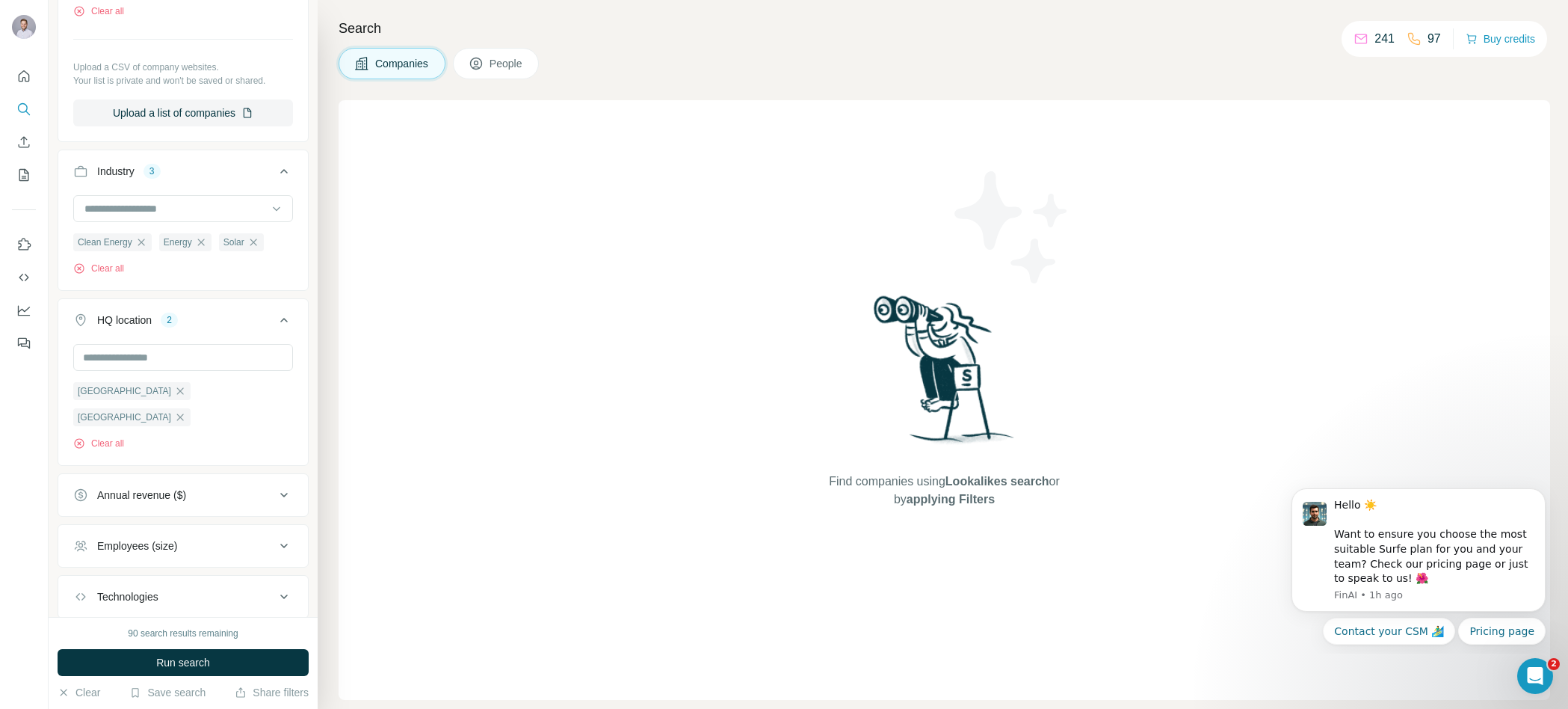
click at [363, 379] on div "Find companies using Lookalikes search or by applying Filters" at bounding box center [945, 401] width 1211 height 600
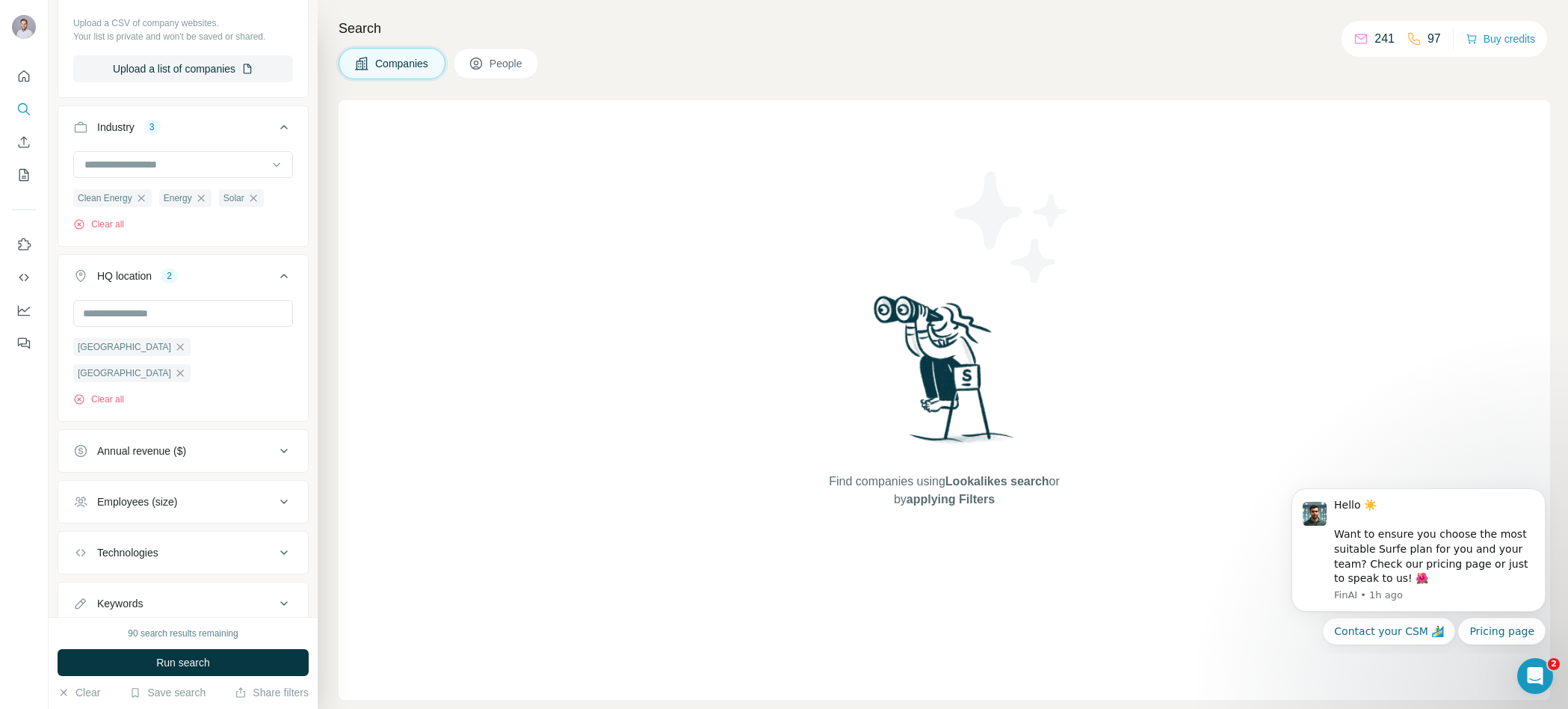
scroll to position [528, 0]
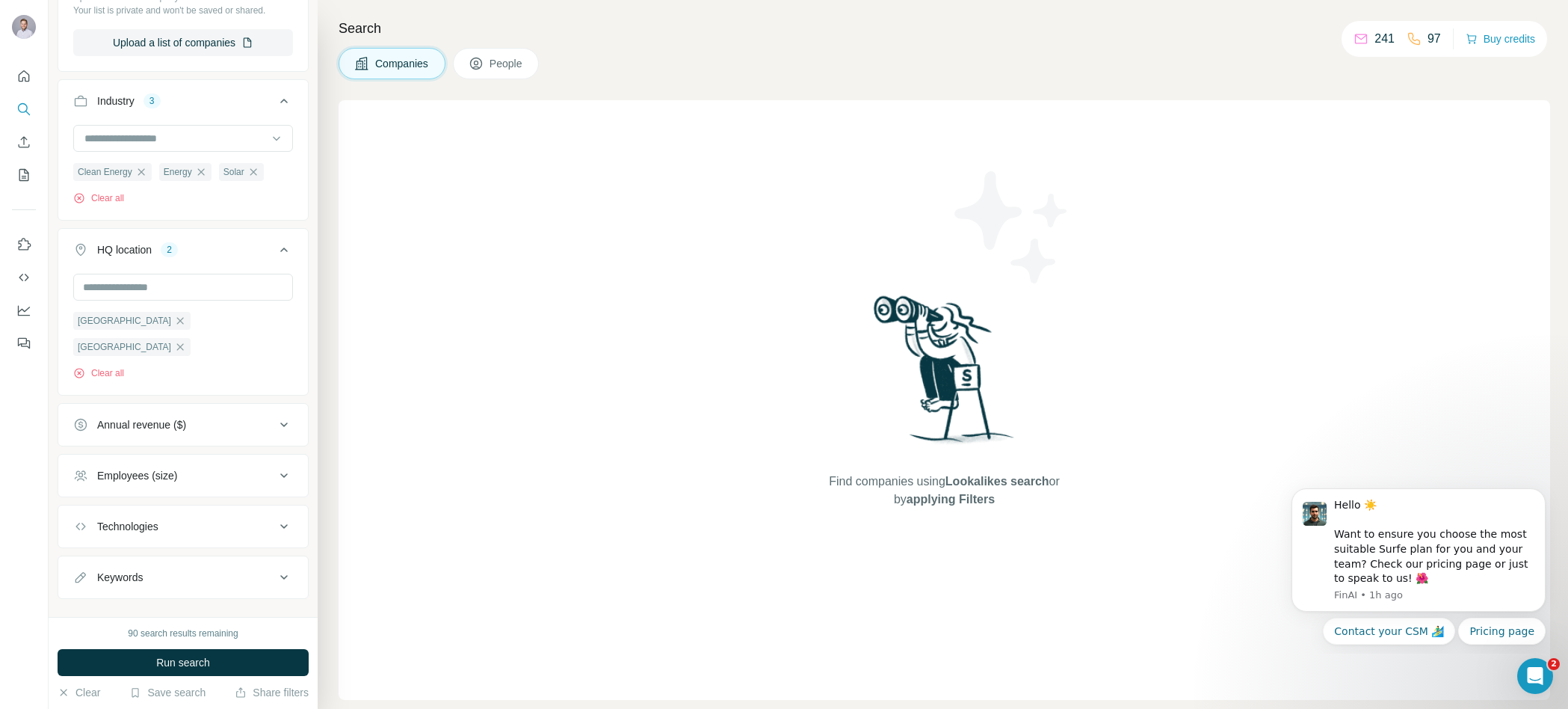
click at [223, 519] on div "Technologies" at bounding box center [174, 527] width 202 height 15
click at [216, 570] on div "Keywords" at bounding box center [174, 578] width 202 height 15
click at [207, 662] on span "Run search" at bounding box center [182, 663] width 54 height 15
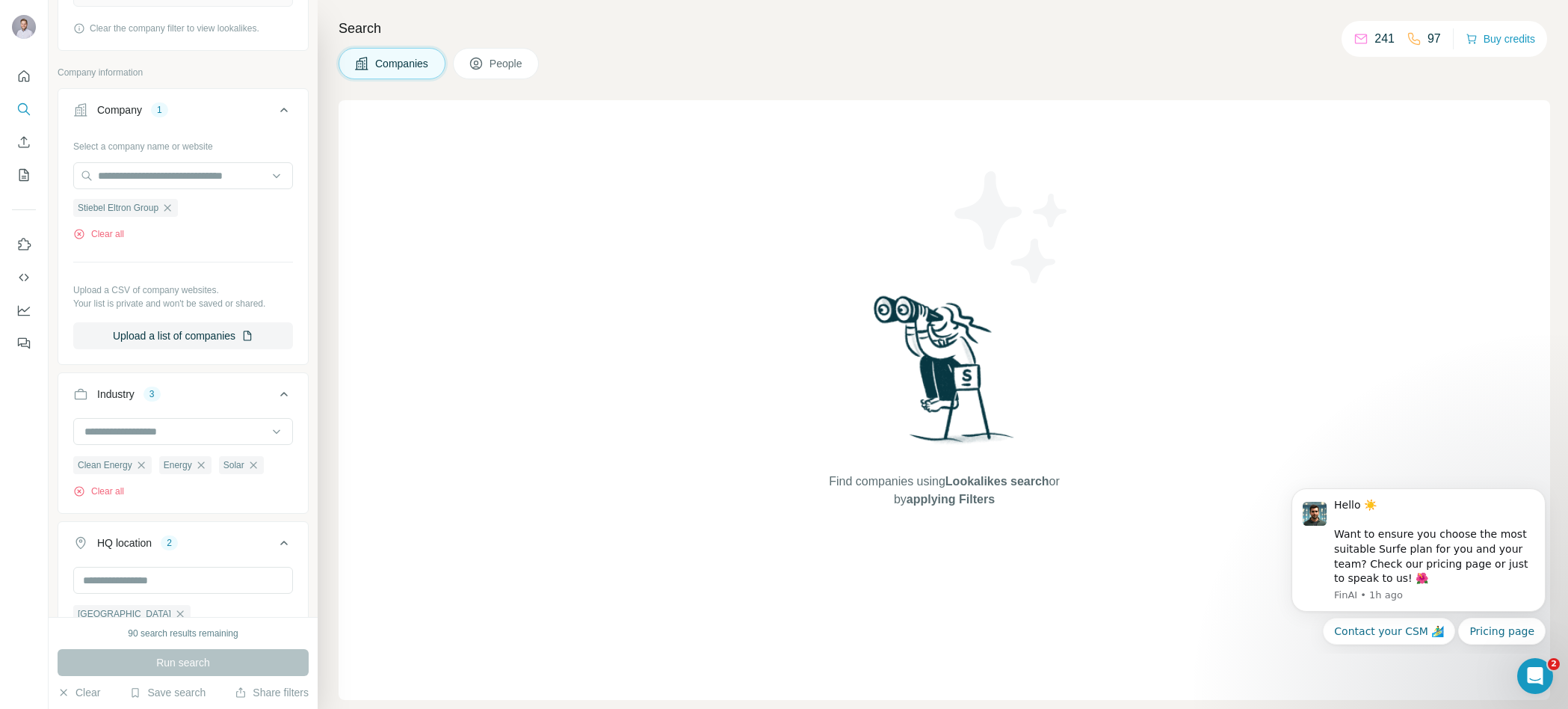
scroll to position [0, 0]
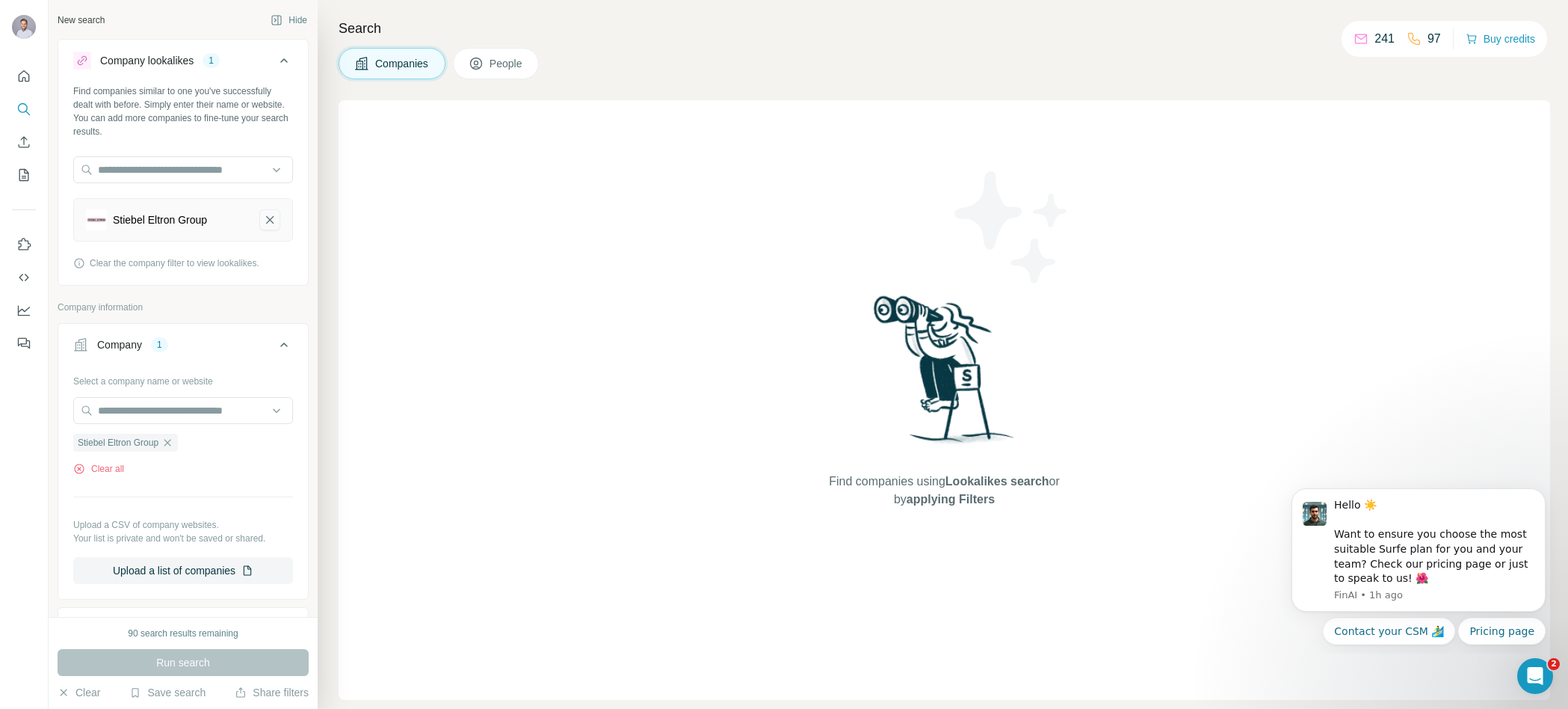
click at [276, 216] on icon "Stiebel Eltron Group-remove-button" at bounding box center [270, 220] width 14 height 15
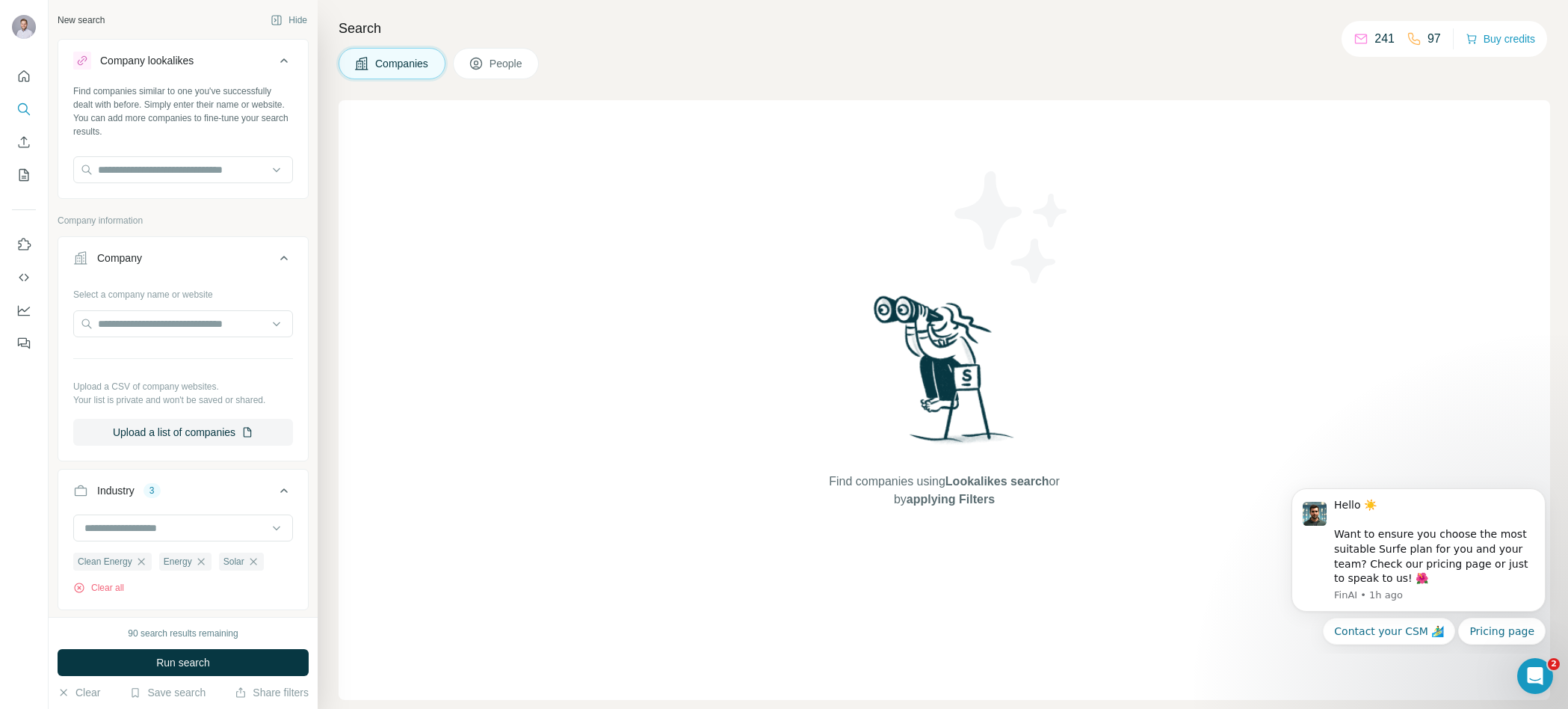
scroll to position [389, 0]
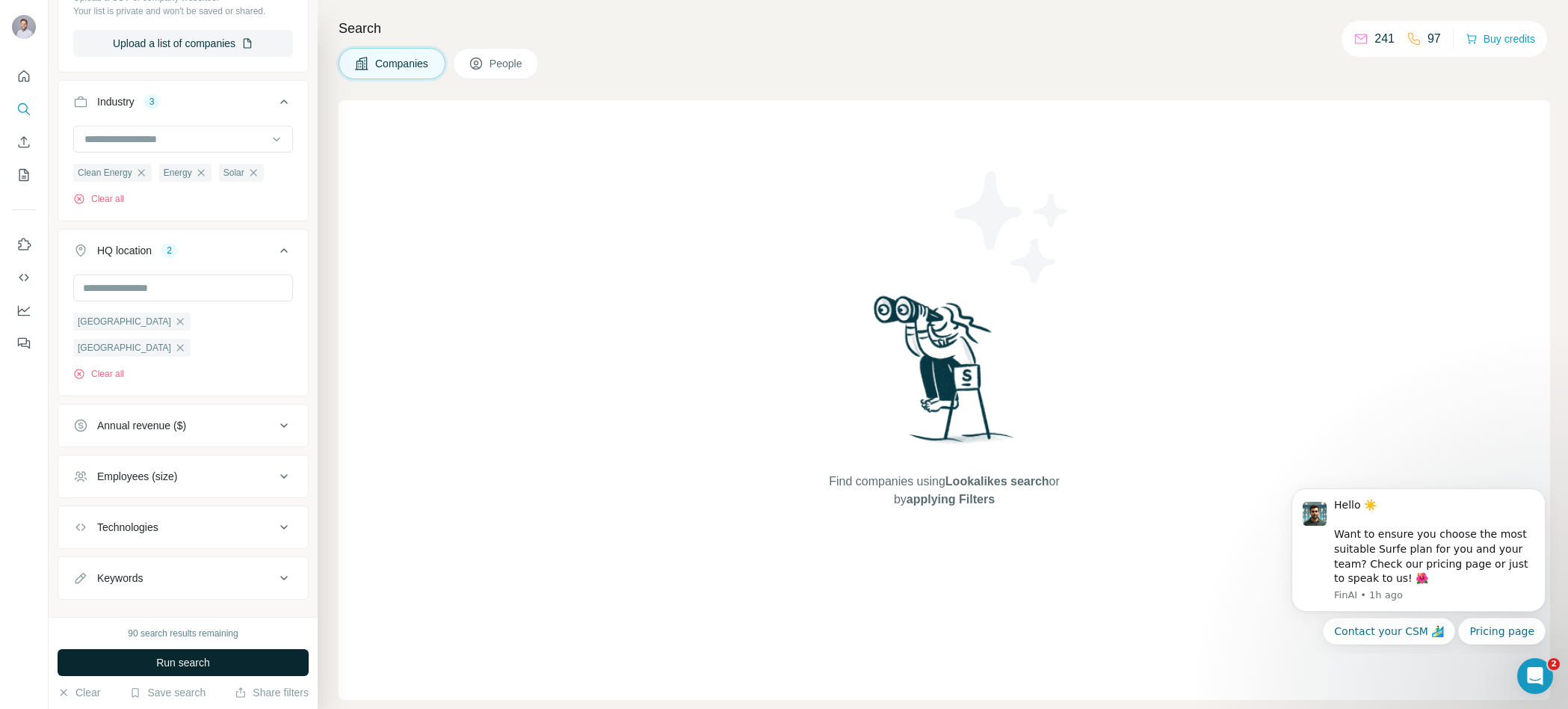
click at [198, 660] on span "Run search" at bounding box center [182, 663] width 54 height 15
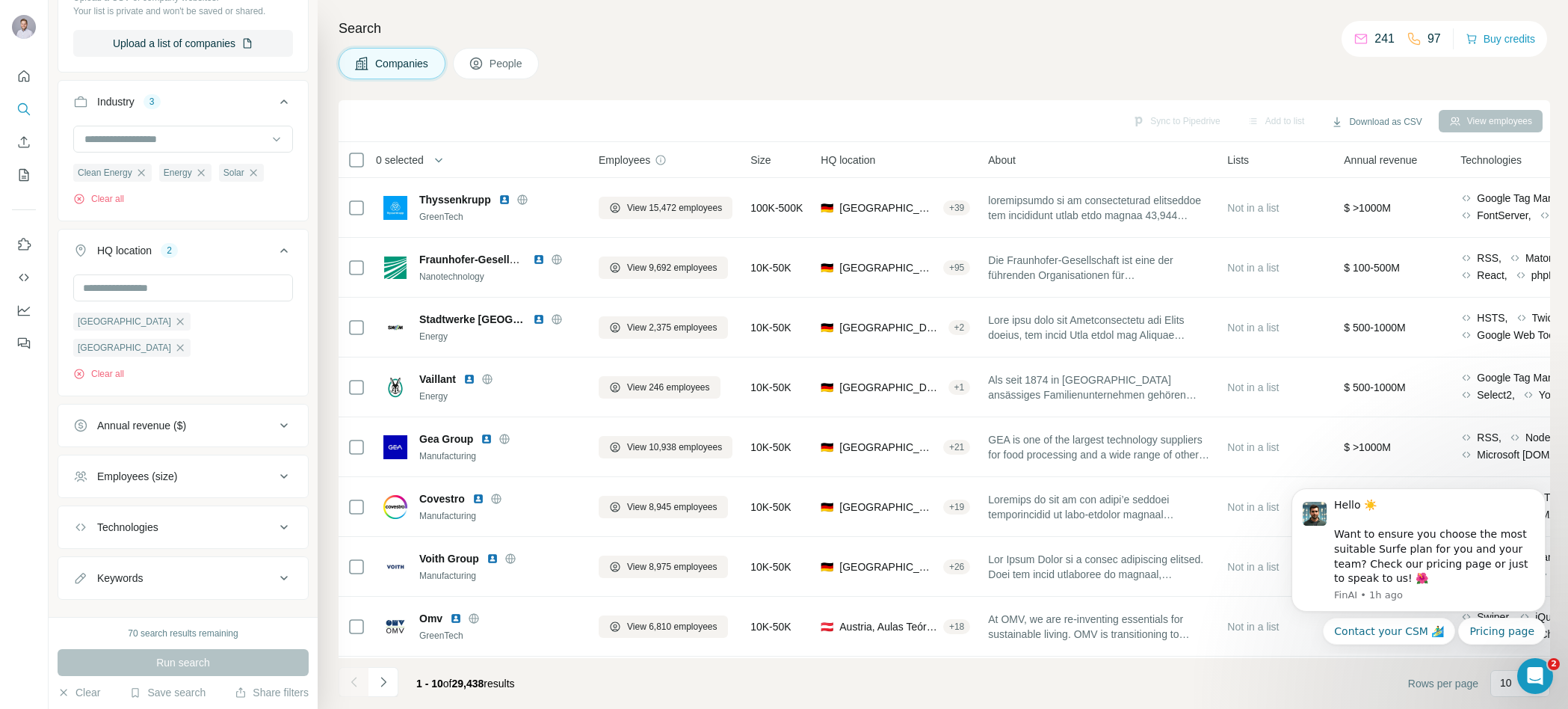
click at [492, 58] on span "People" at bounding box center [507, 64] width 34 height 15
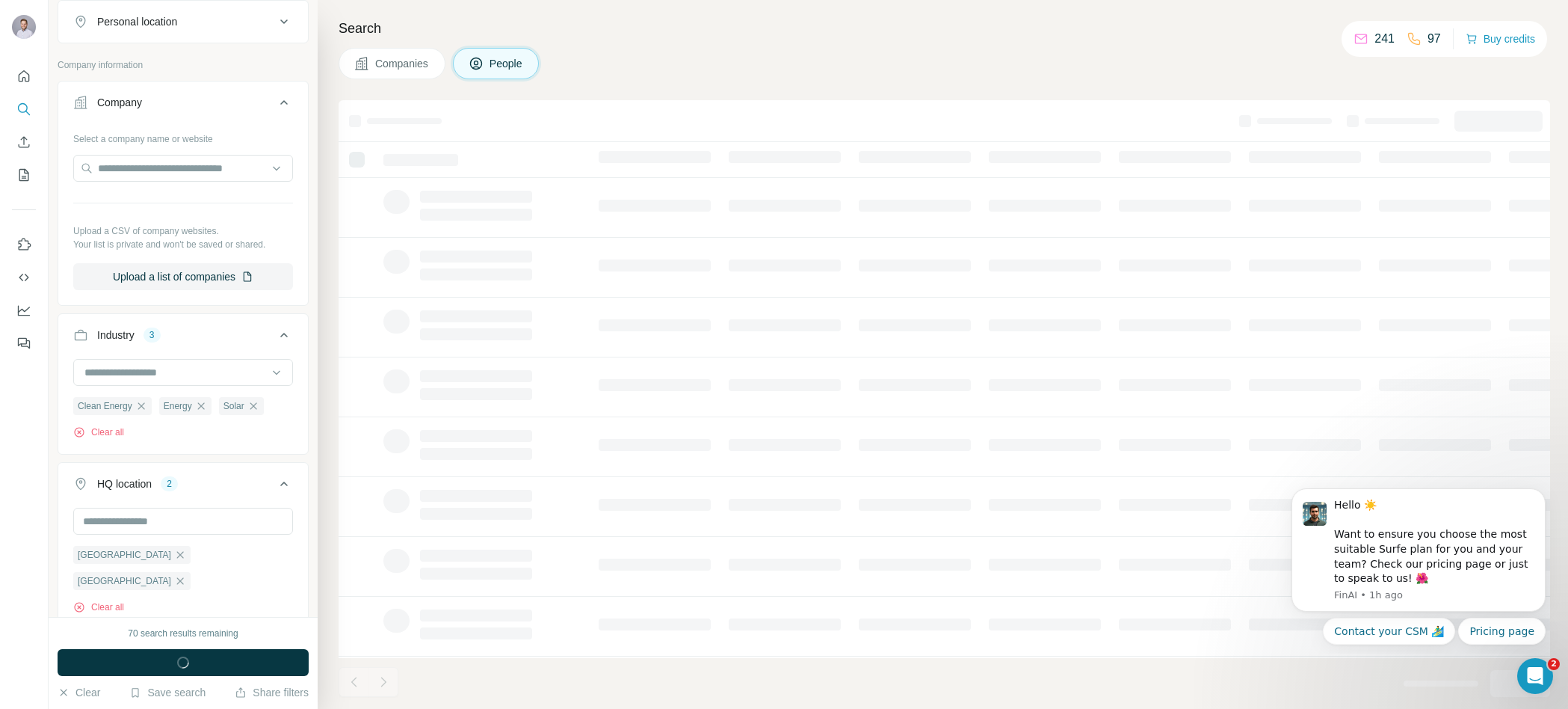
scroll to position [622, 0]
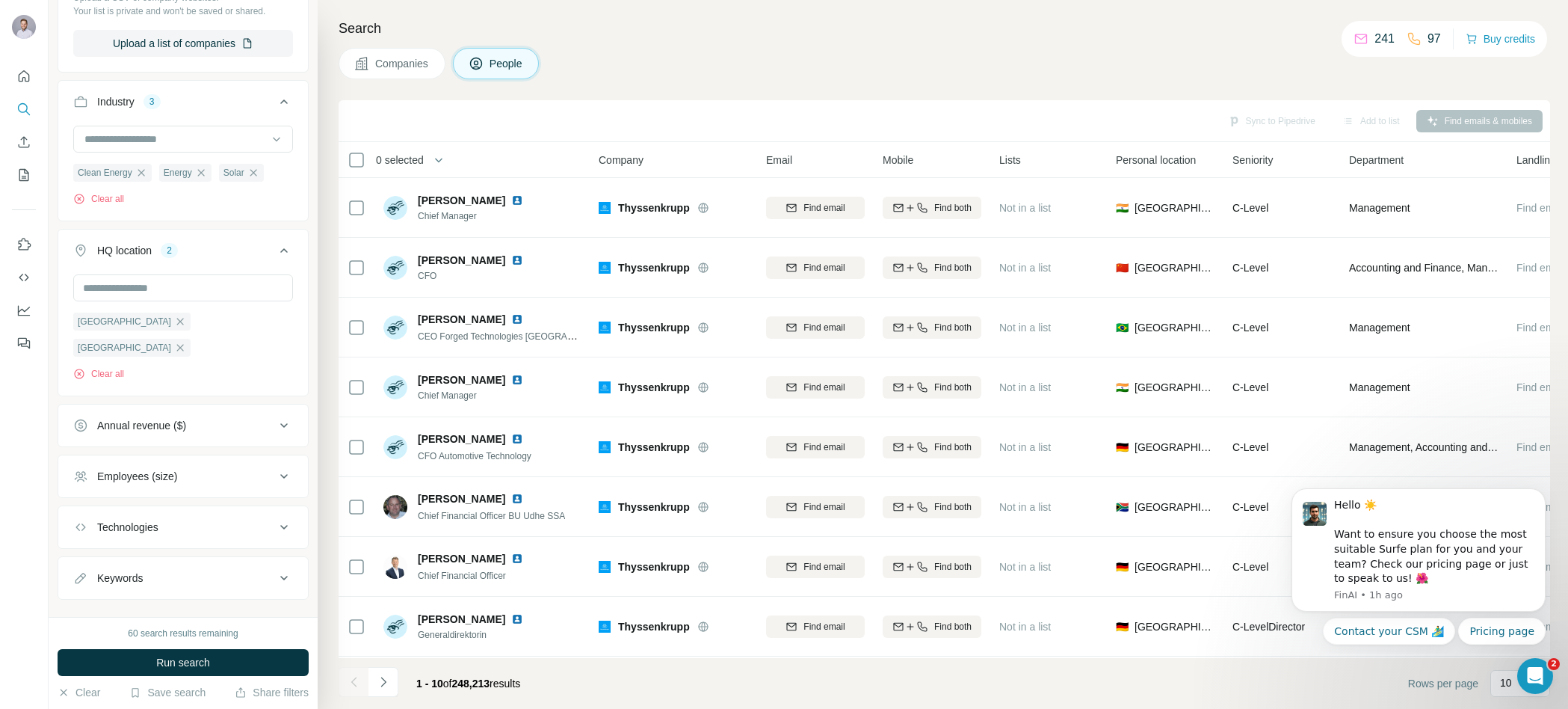
click at [421, 58] on span "Companies" at bounding box center [403, 64] width 55 height 15
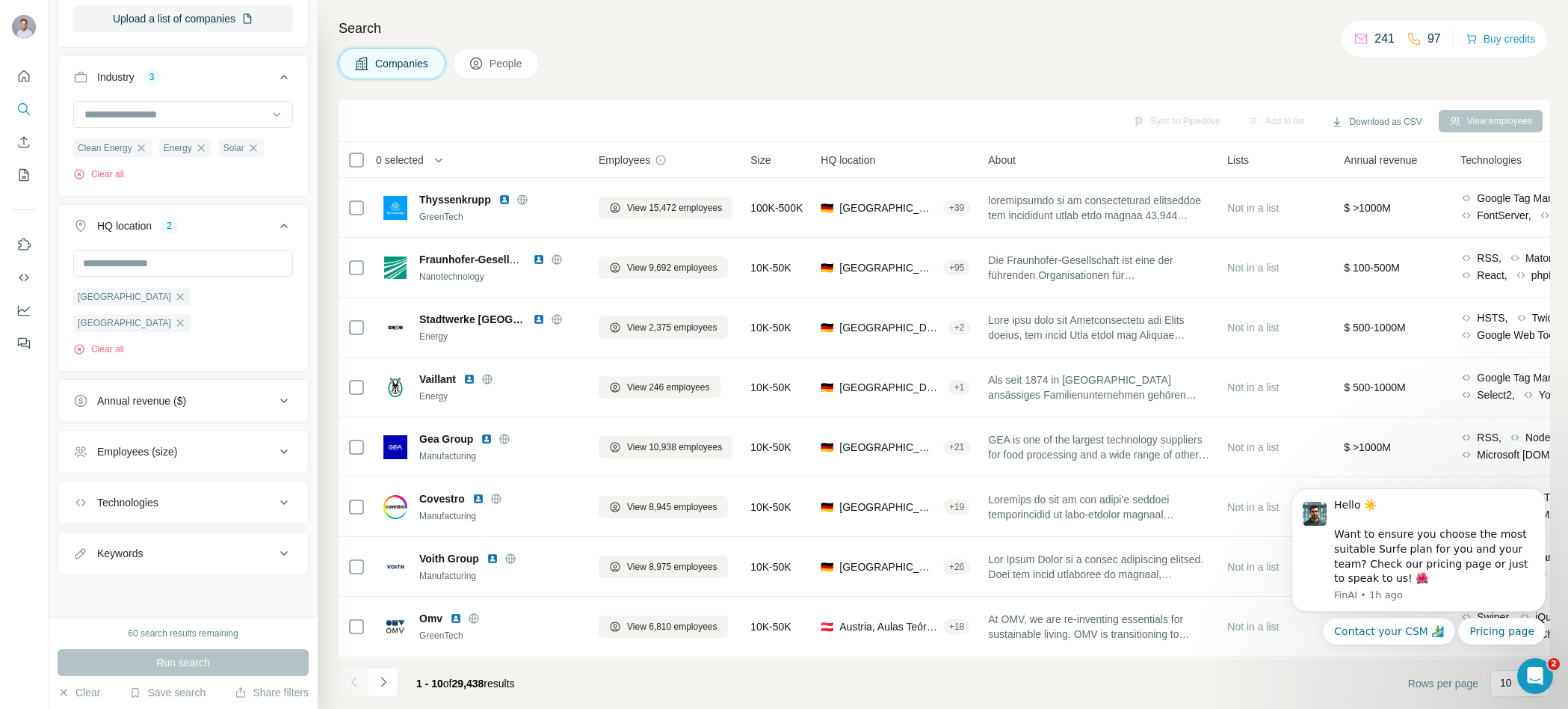
scroll to position [389, 0]
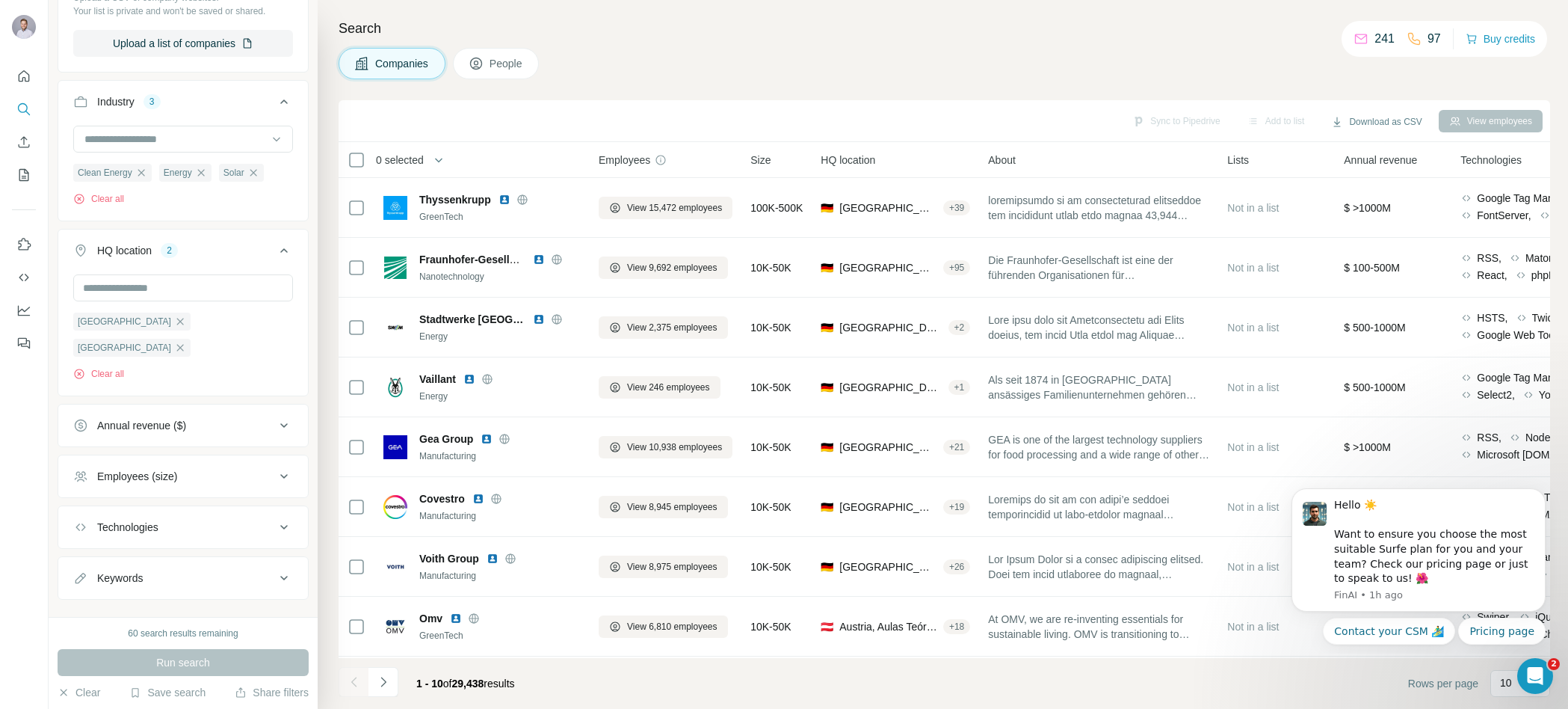
click at [485, 77] on button "People" at bounding box center [497, 63] width 87 height 32
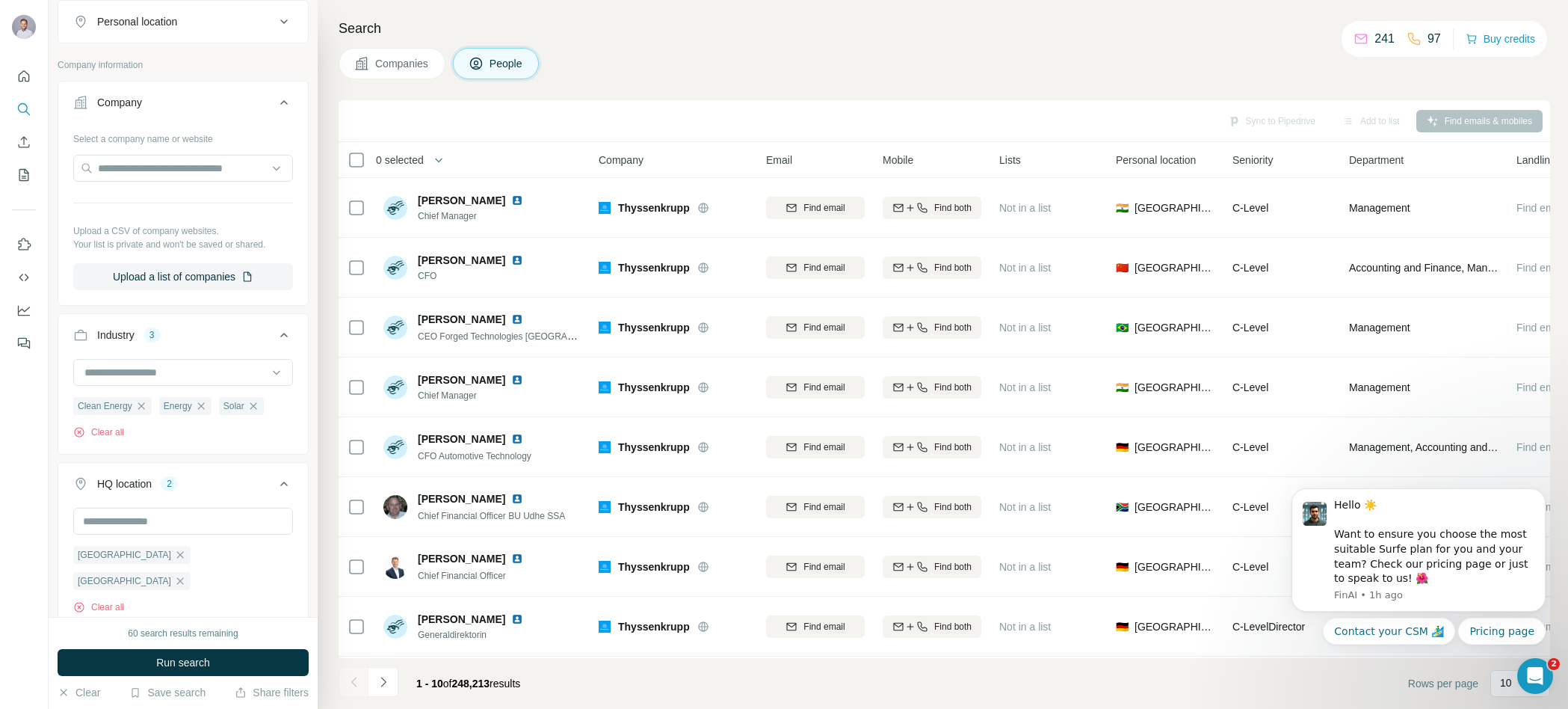
scroll to position [622, 0]
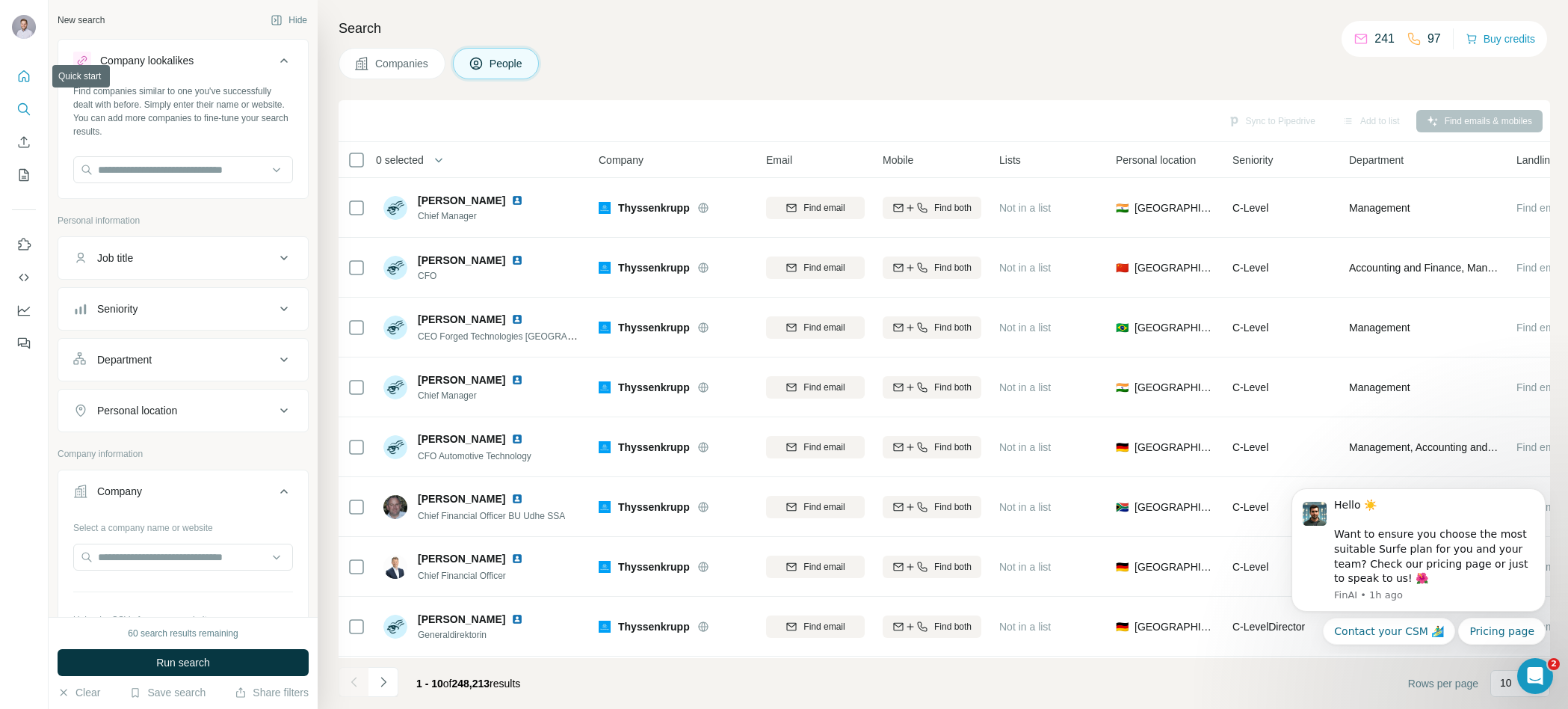
click at [14, 71] on button "Quick start" at bounding box center [24, 77] width 24 height 27
